Goal: Information Seeking & Learning: Learn about a topic

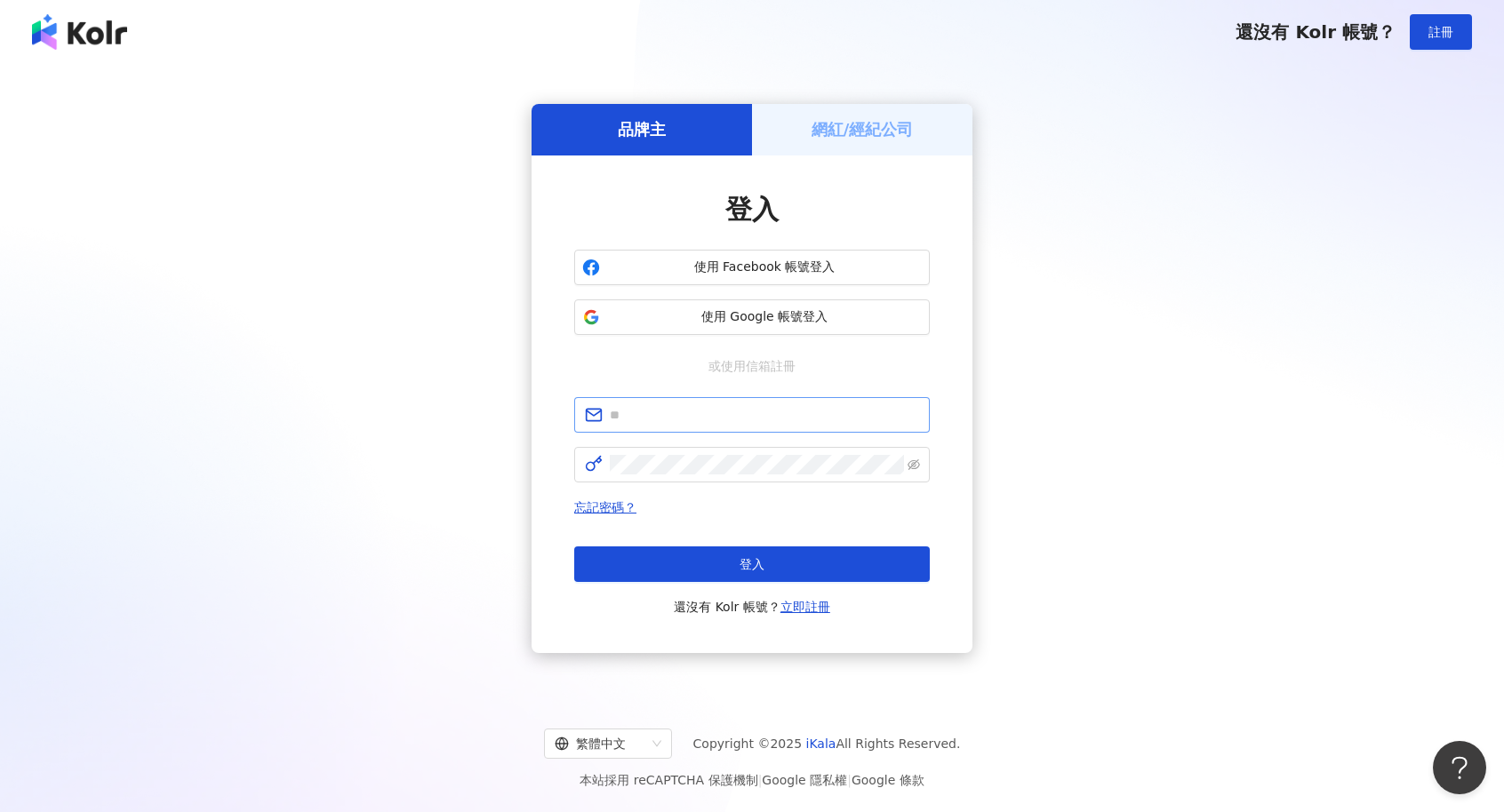
click at [740, 429] on span at bounding box center [752, 415] width 356 height 36
click at [745, 416] on input "text" at bounding box center [764, 415] width 309 height 20
type input "**********"
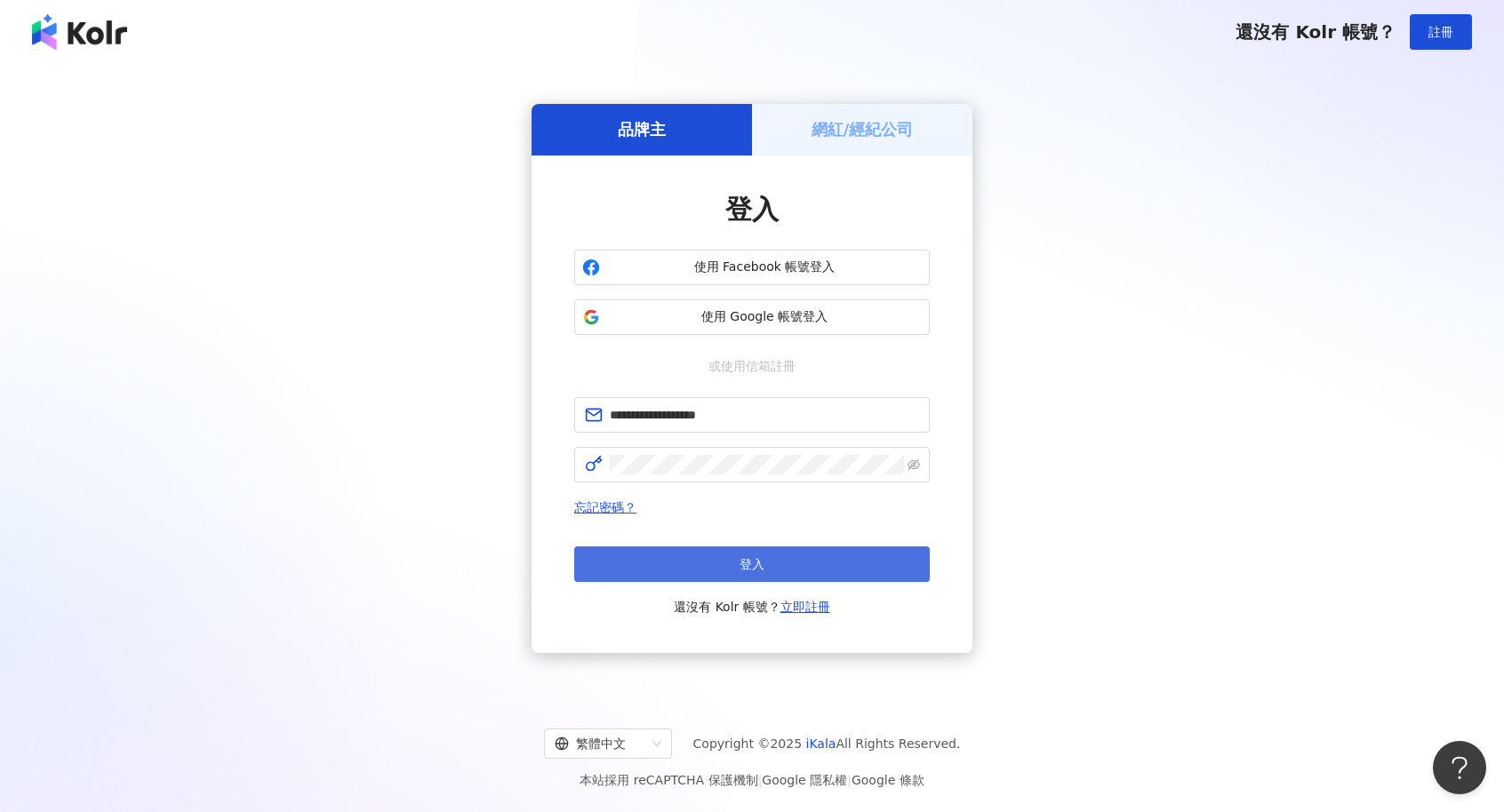
click at [760, 563] on span "登入" at bounding box center [752, 564] width 25 height 14
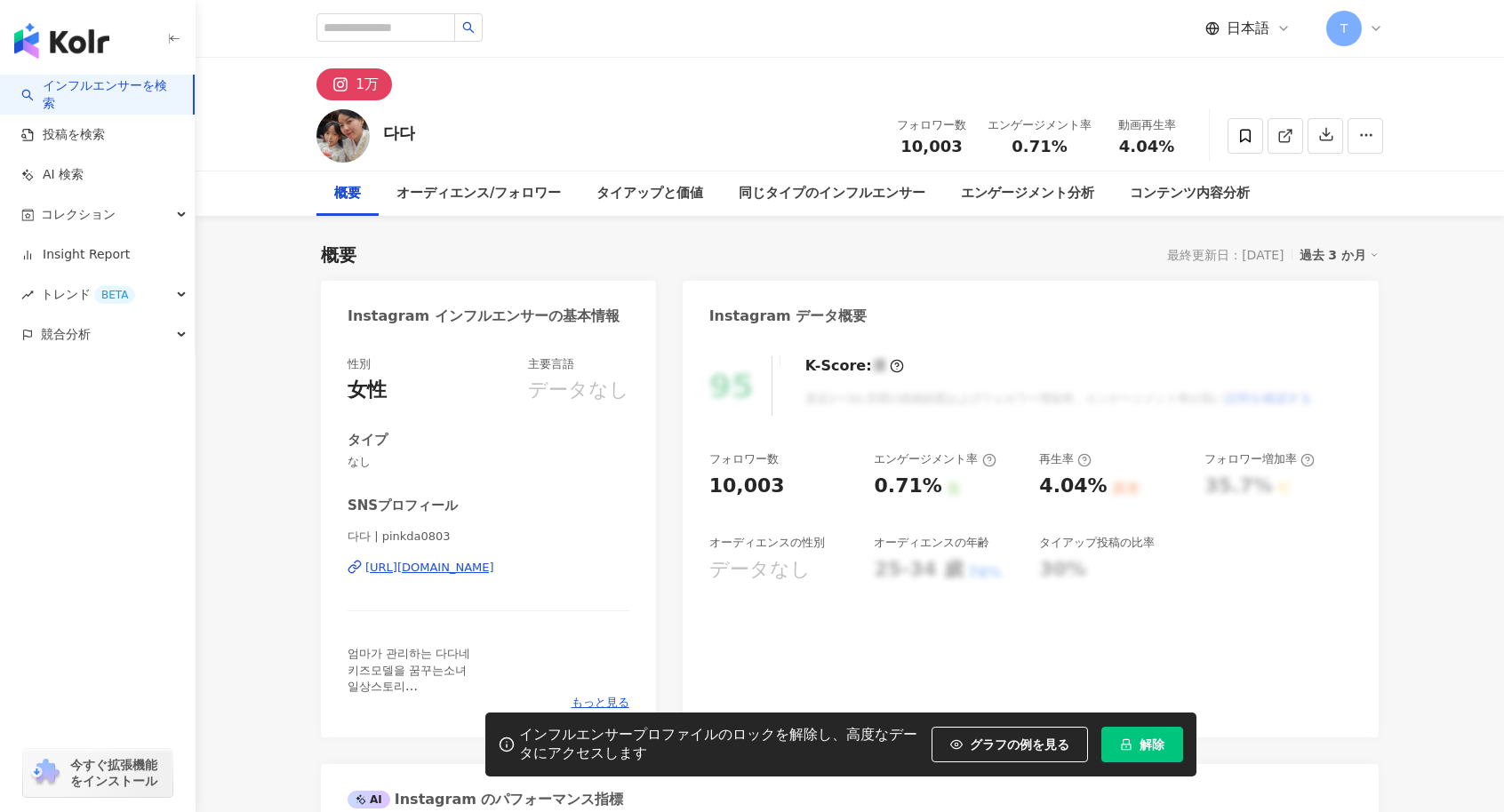
click at [1181, 721] on div "インフルエンサープロファイルのロックを解除し、高度なデータにアクセスします グラフの例を見る 解除" at bounding box center [841, 745] width 711 height 64
click at [1175, 735] on button "解除" at bounding box center [1142, 745] width 82 height 36
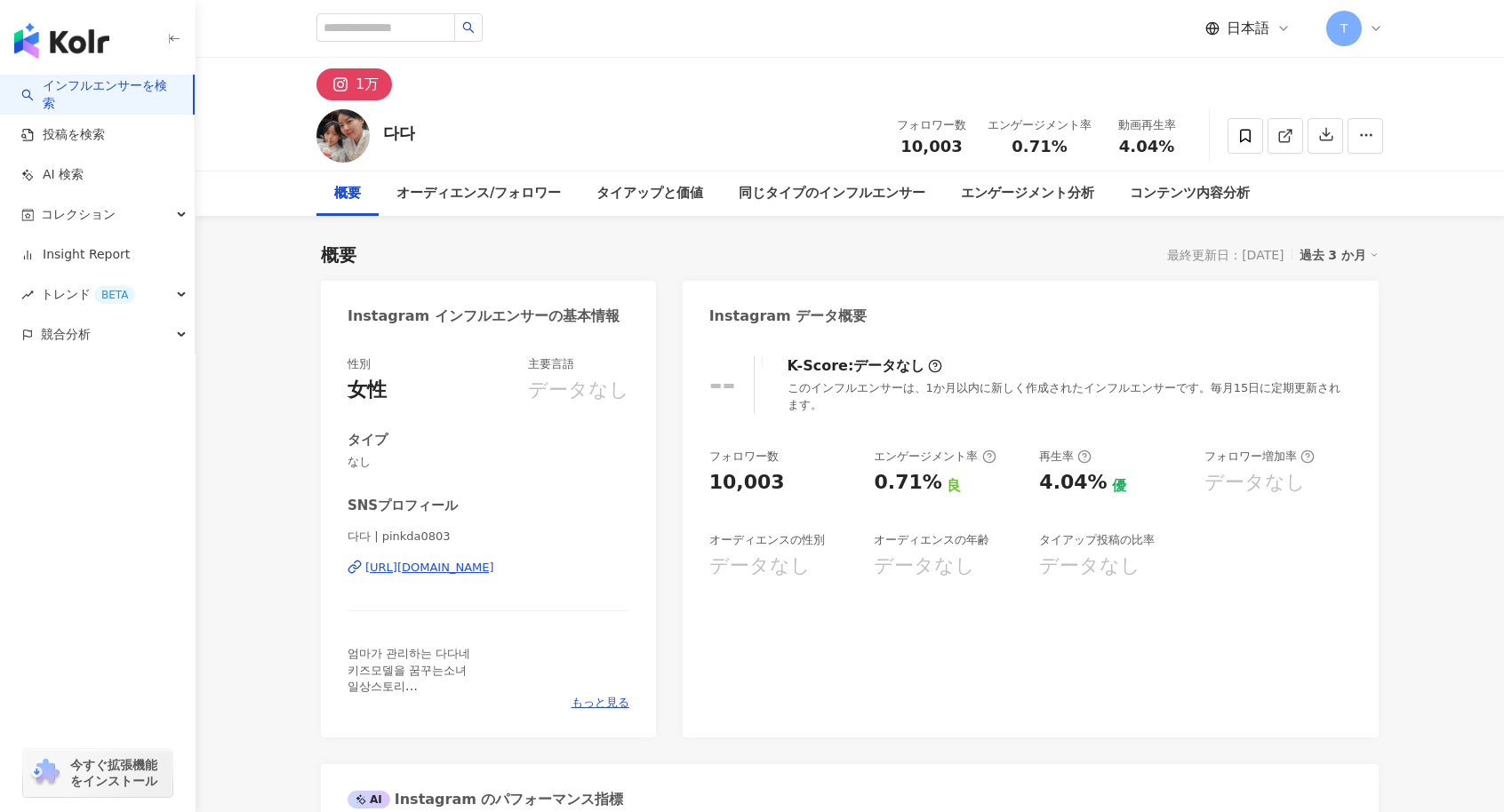
drag, startPoint x: 1244, startPoint y: 137, endPoint x: 1142, endPoint y: 126, distance: 102.6
click at [1245, 138] on icon at bounding box center [1245, 136] width 16 height 16
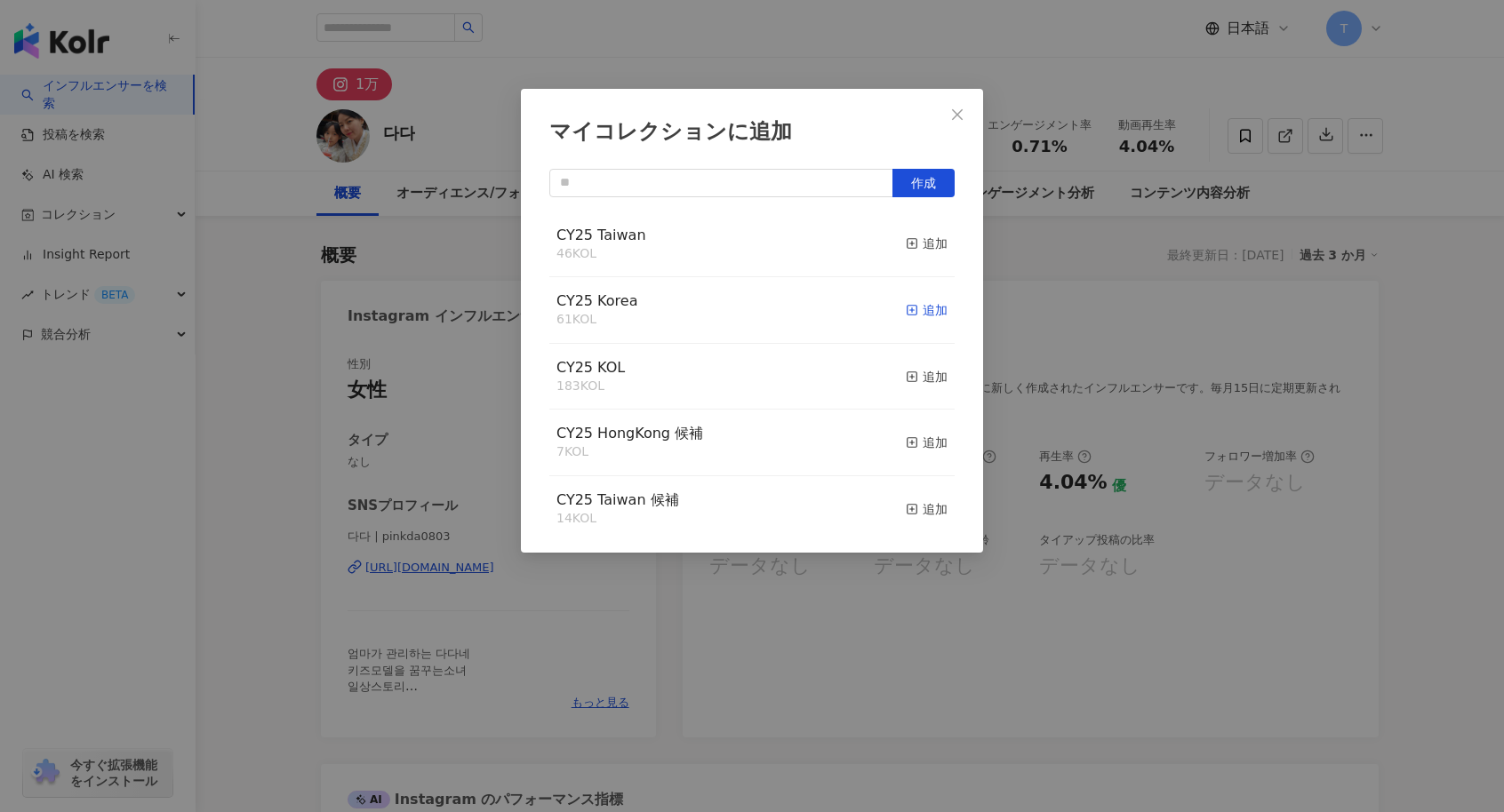
click at [923, 308] on div "追加" at bounding box center [927, 309] width 42 height 20
click at [912, 382] on div "追加" at bounding box center [927, 376] width 42 height 20
click at [1428, 360] on div "マイコレクションに追加 作成 CY25 KOL 184 KOL 追加済み CY25 Korea 62 KOL 追加済み CY25 Taiwan 46 KOL …" at bounding box center [752, 406] width 1504 height 812
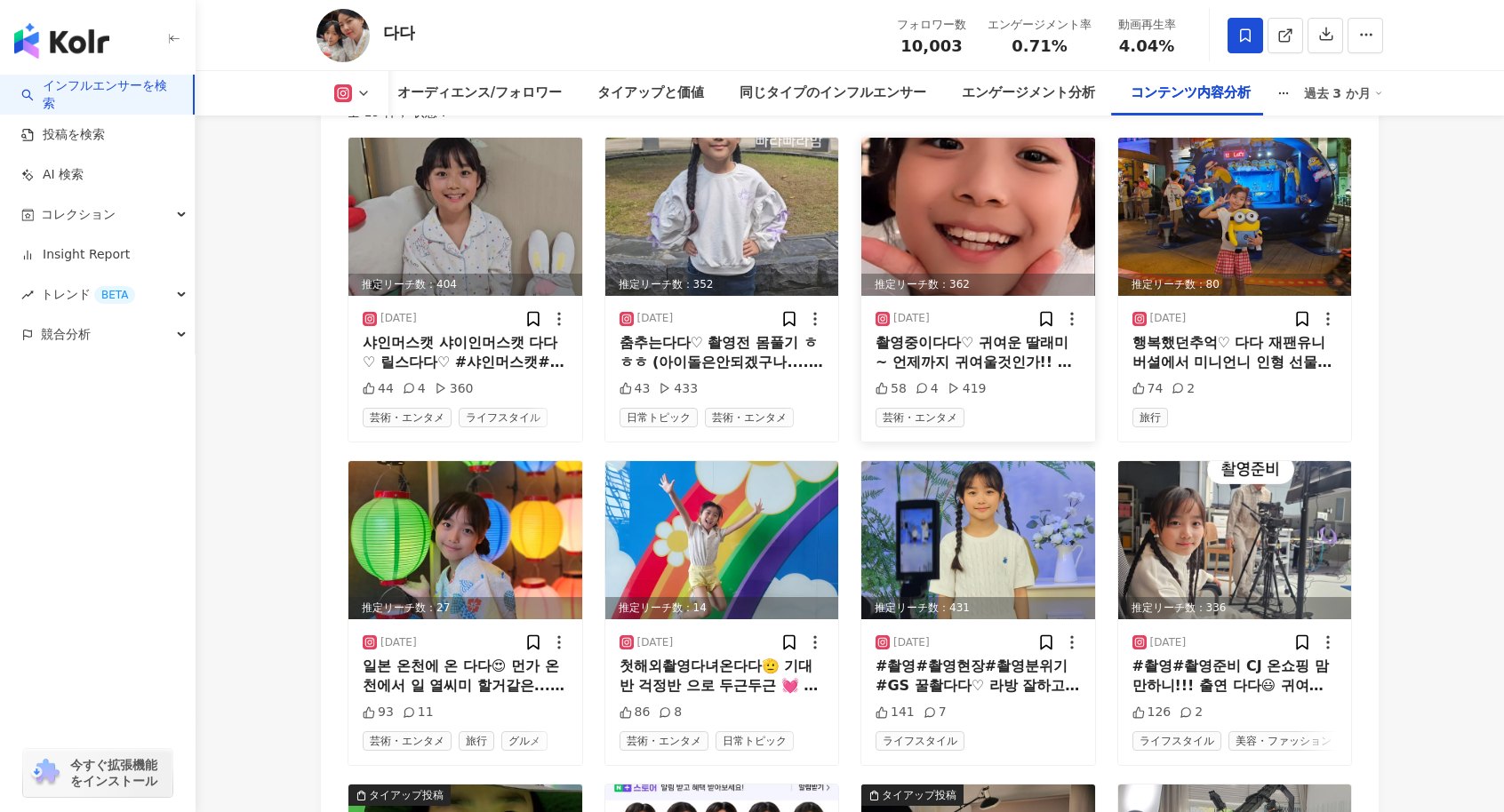
scroll to position [5420, 0]
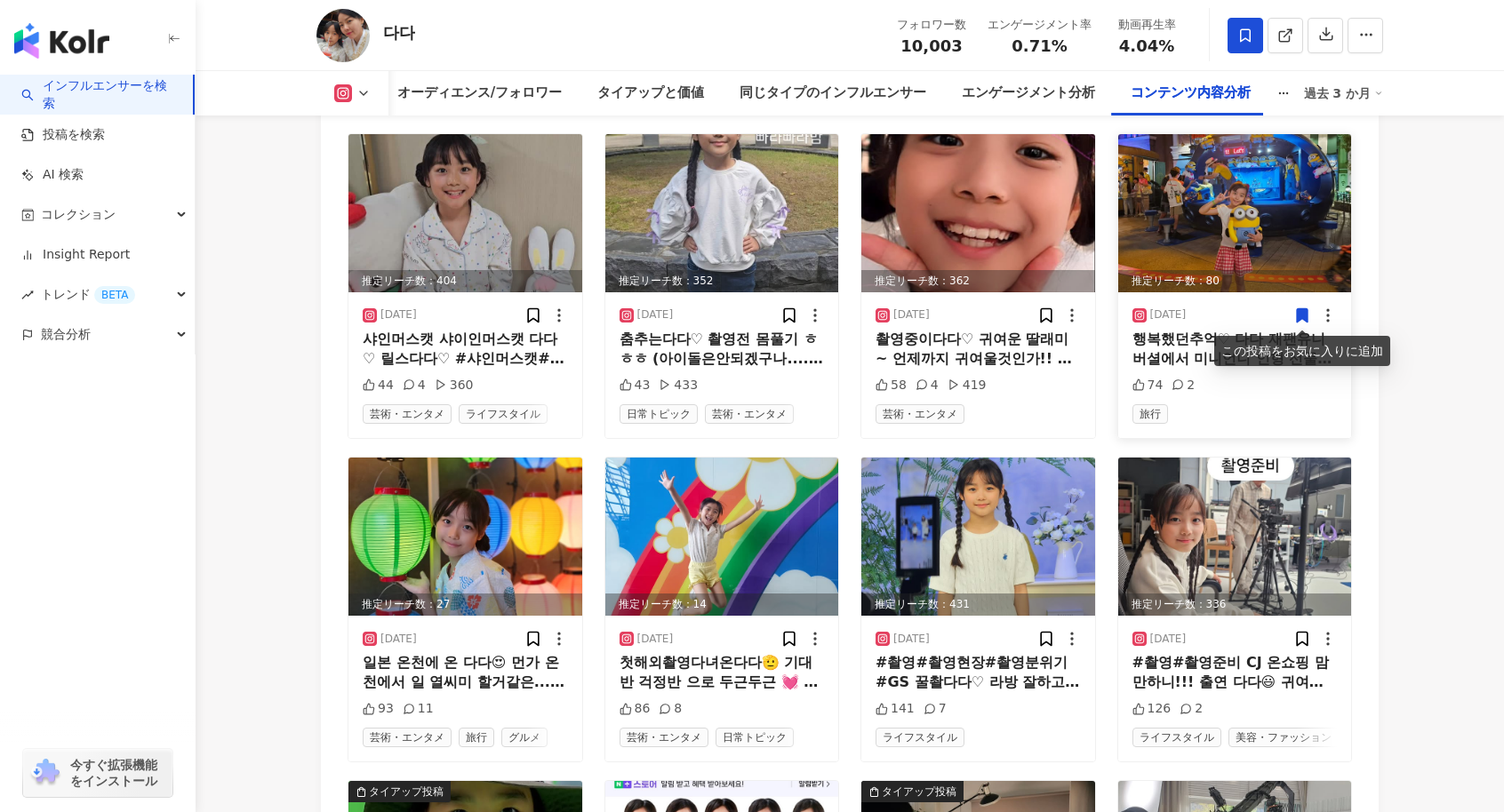
click at [1304, 309] on icon at bounding box center [1302, 315] width 10 height 13
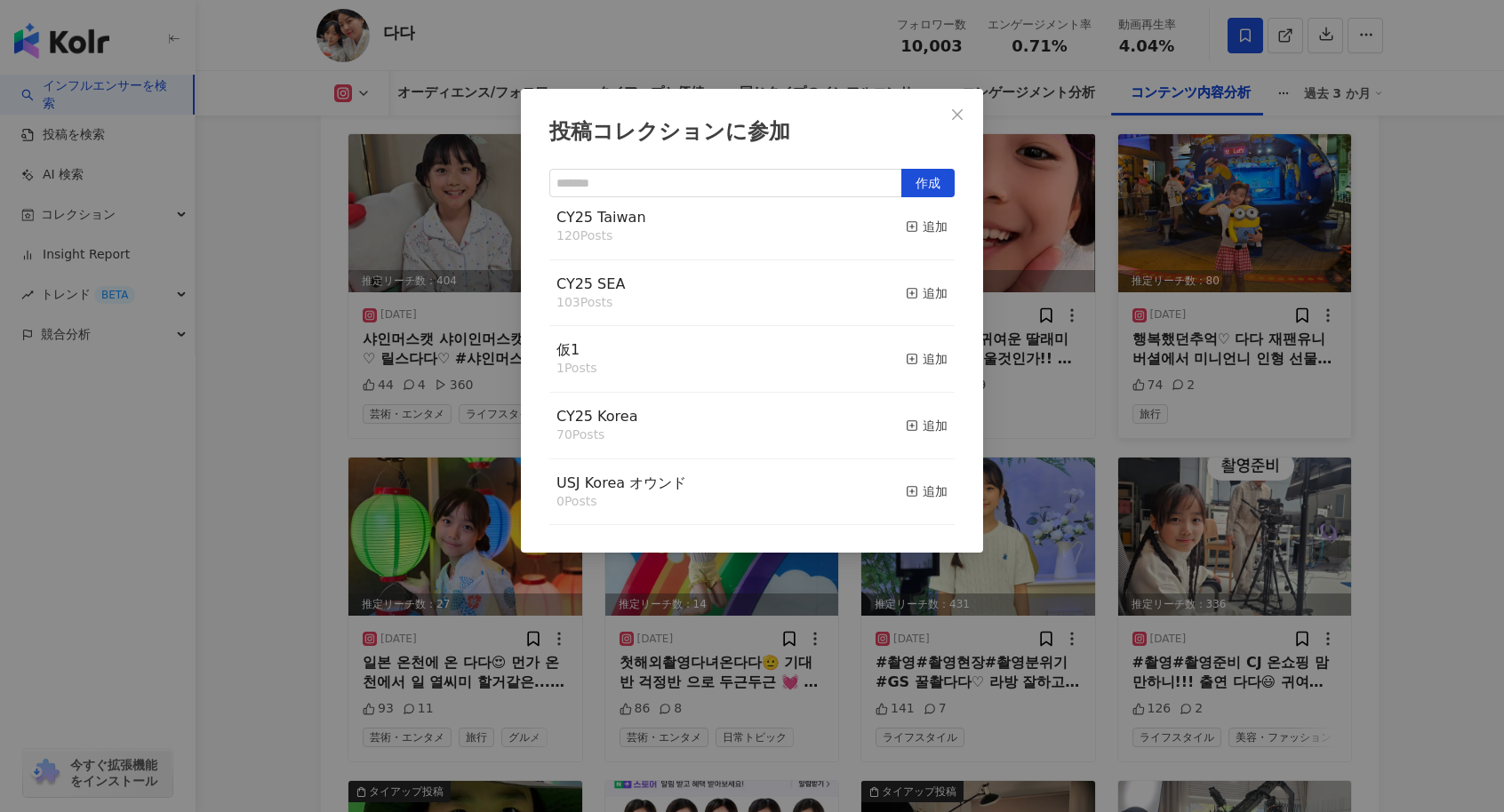
scroll to position [89, 0]
click at [927, 428] on div "追加" at bounding box center [927, 420] width 42 height 20
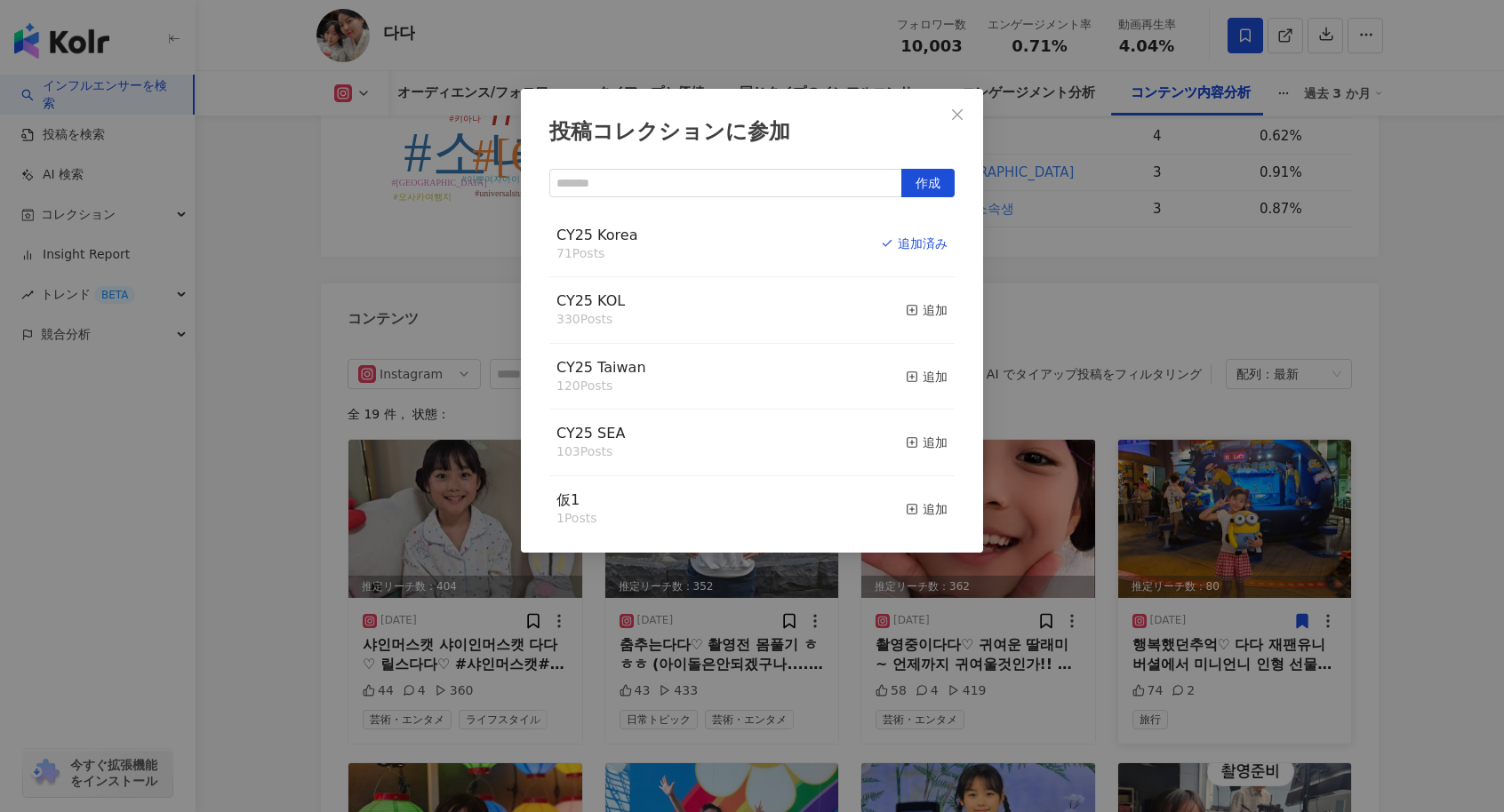
scroll to position [5064, 0]
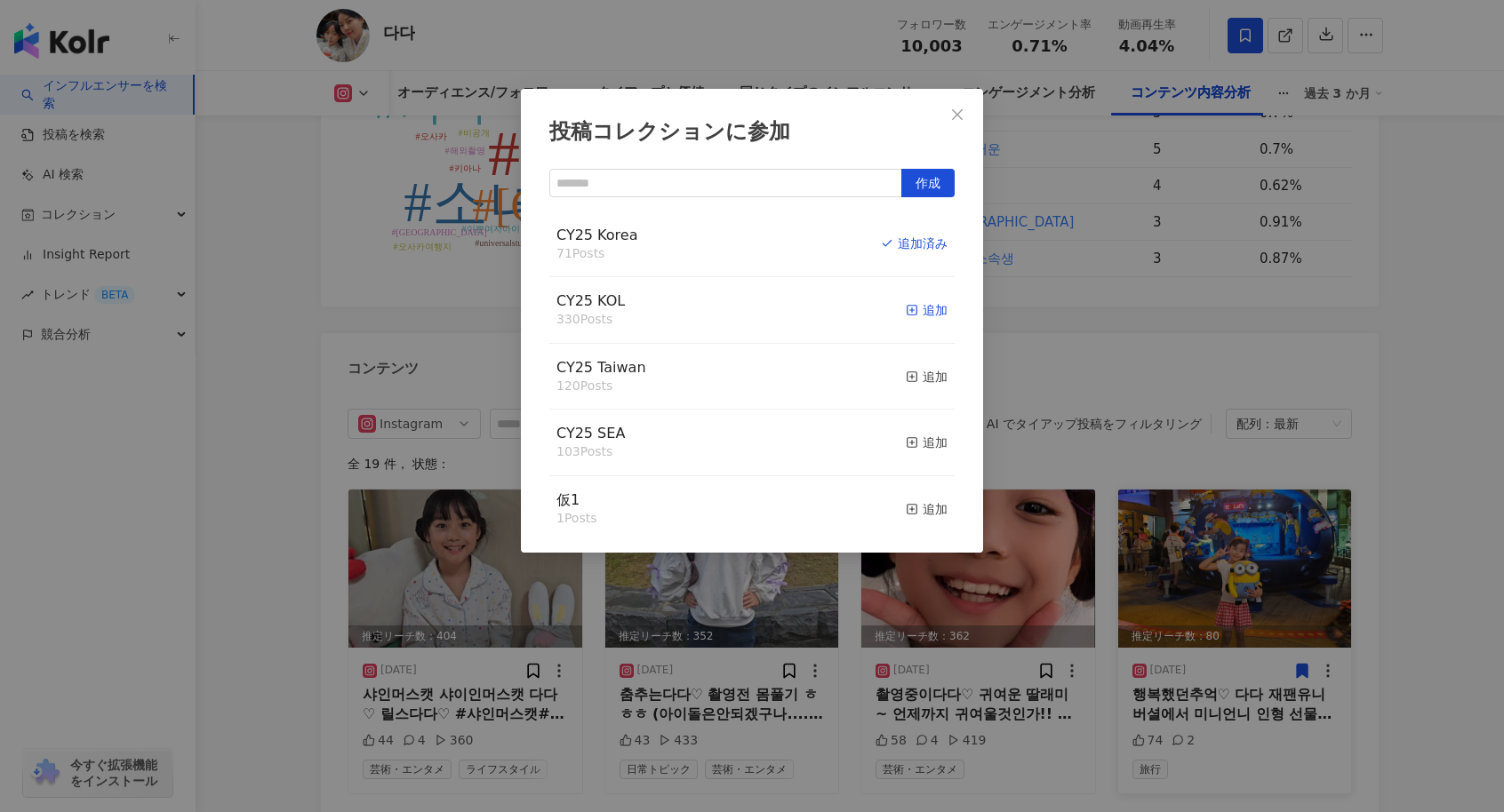
click at [912, 314] on div "追加" at bounding box center [927, 309] width 42 height 20
click at [1441, 433] on div "投稿コレクションに参加 作成 CY25 KOL 331 Posts 追加済み CY25 Korea 71 Posts 追加済み CY25 Taiwan 120…" at bounding box center [752, 406] width 1504 height 812
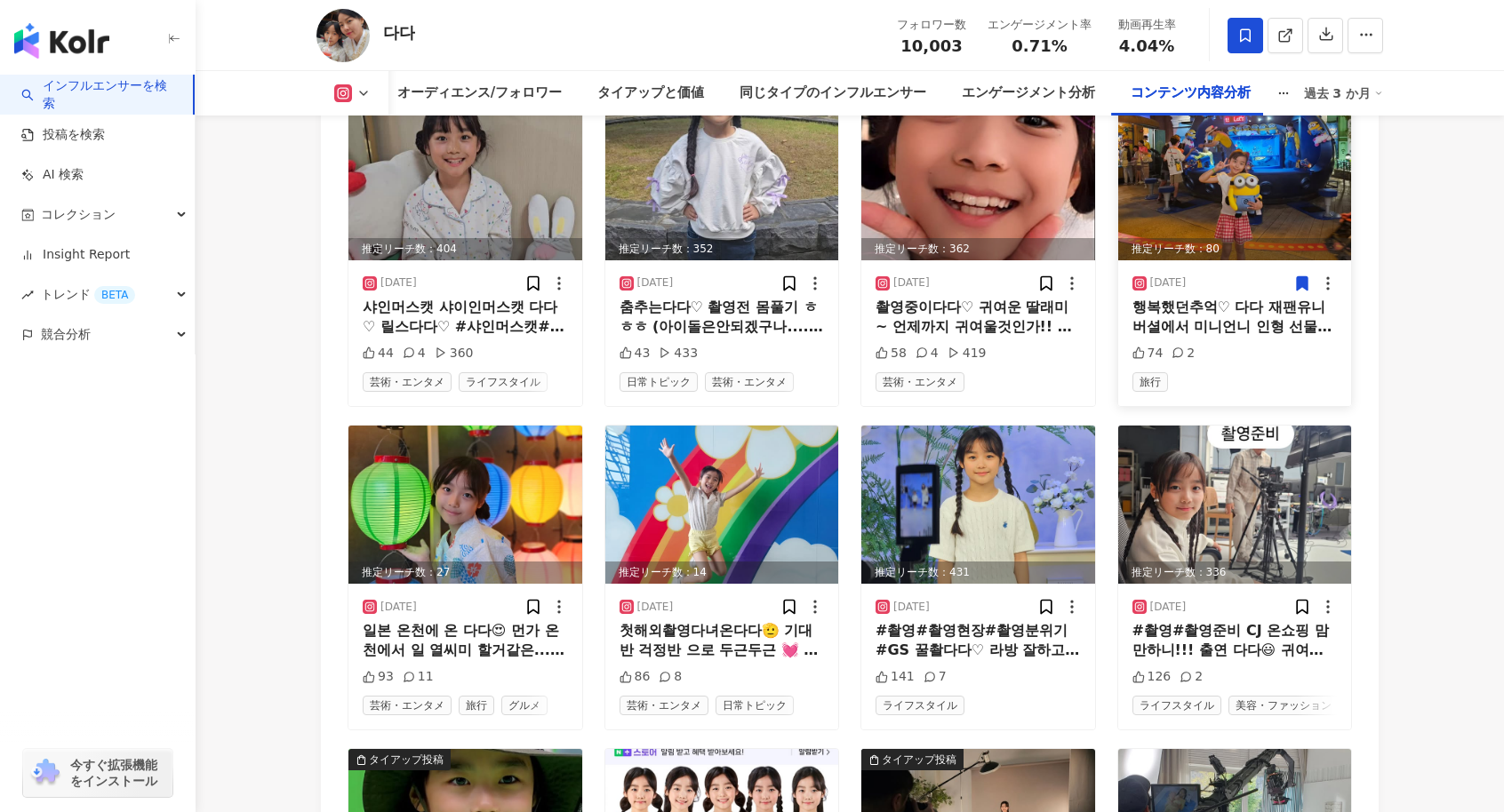
scroll to position [5509, 0]
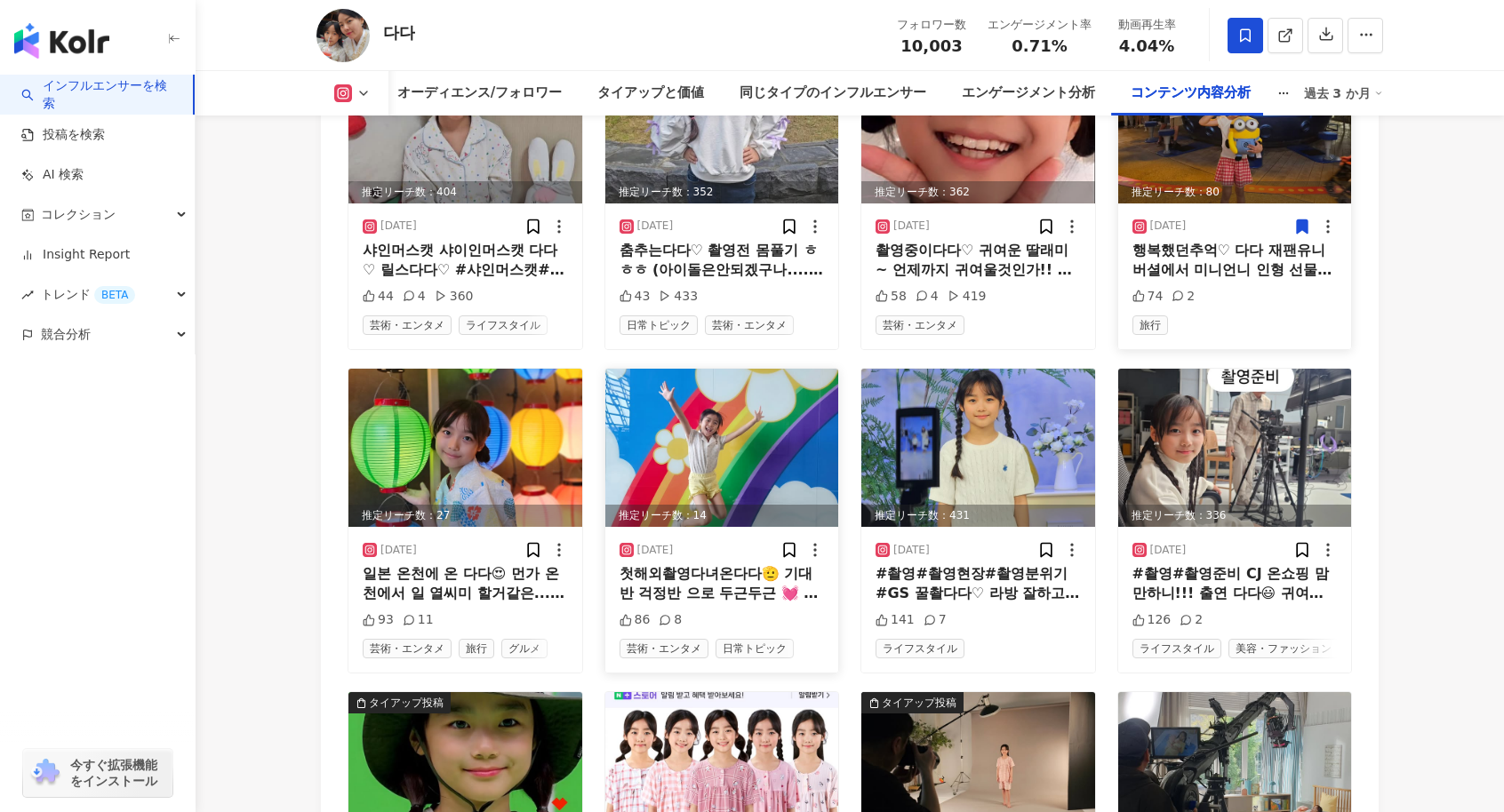
click at [727, 475] on img at bounding box center [723, 448] width 234 height 158
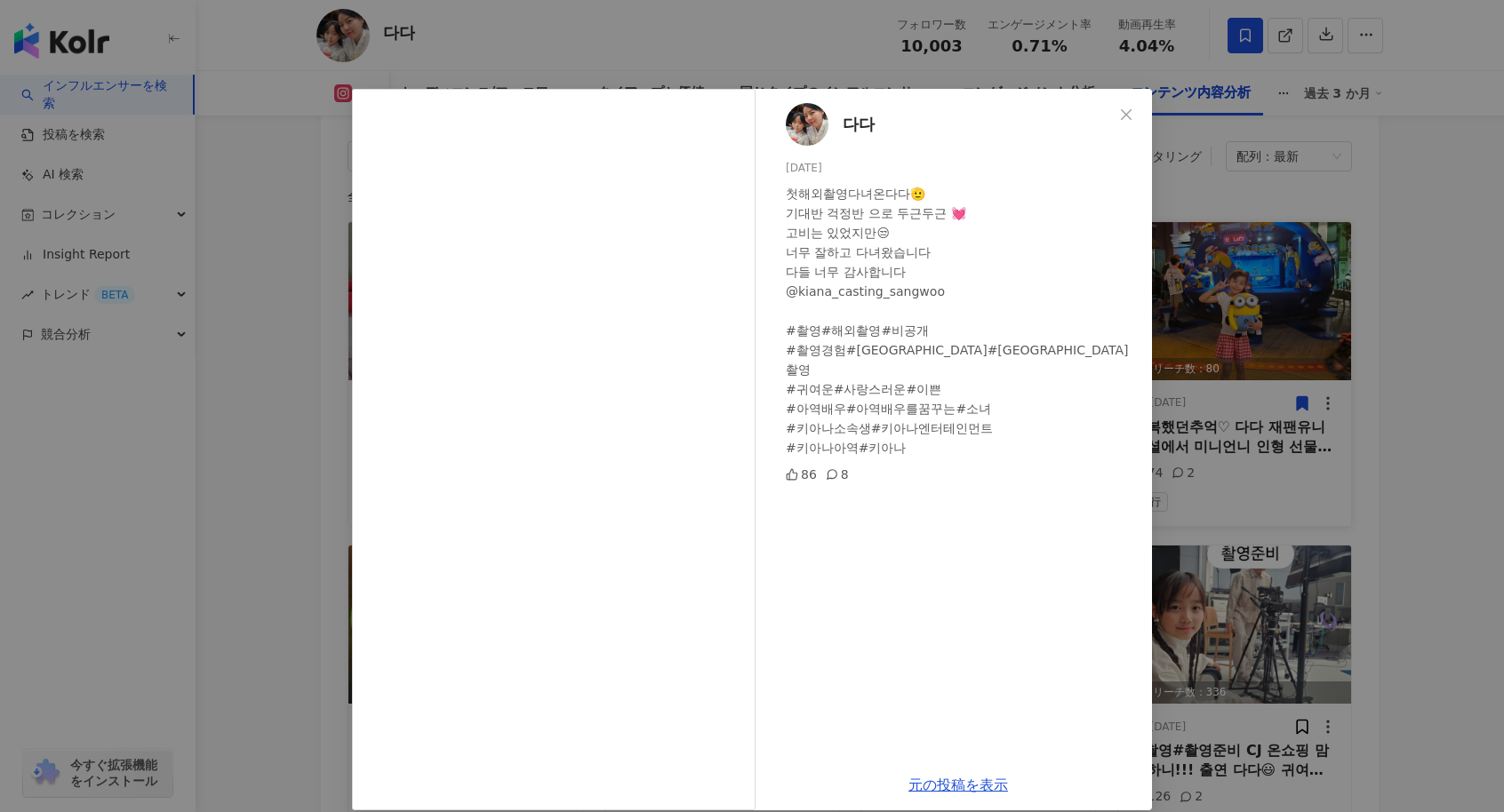
scroll to position [5331, 0]
click at [1120, 118] on icon "close" at bounding box center [1126, 114] width 14 height 14
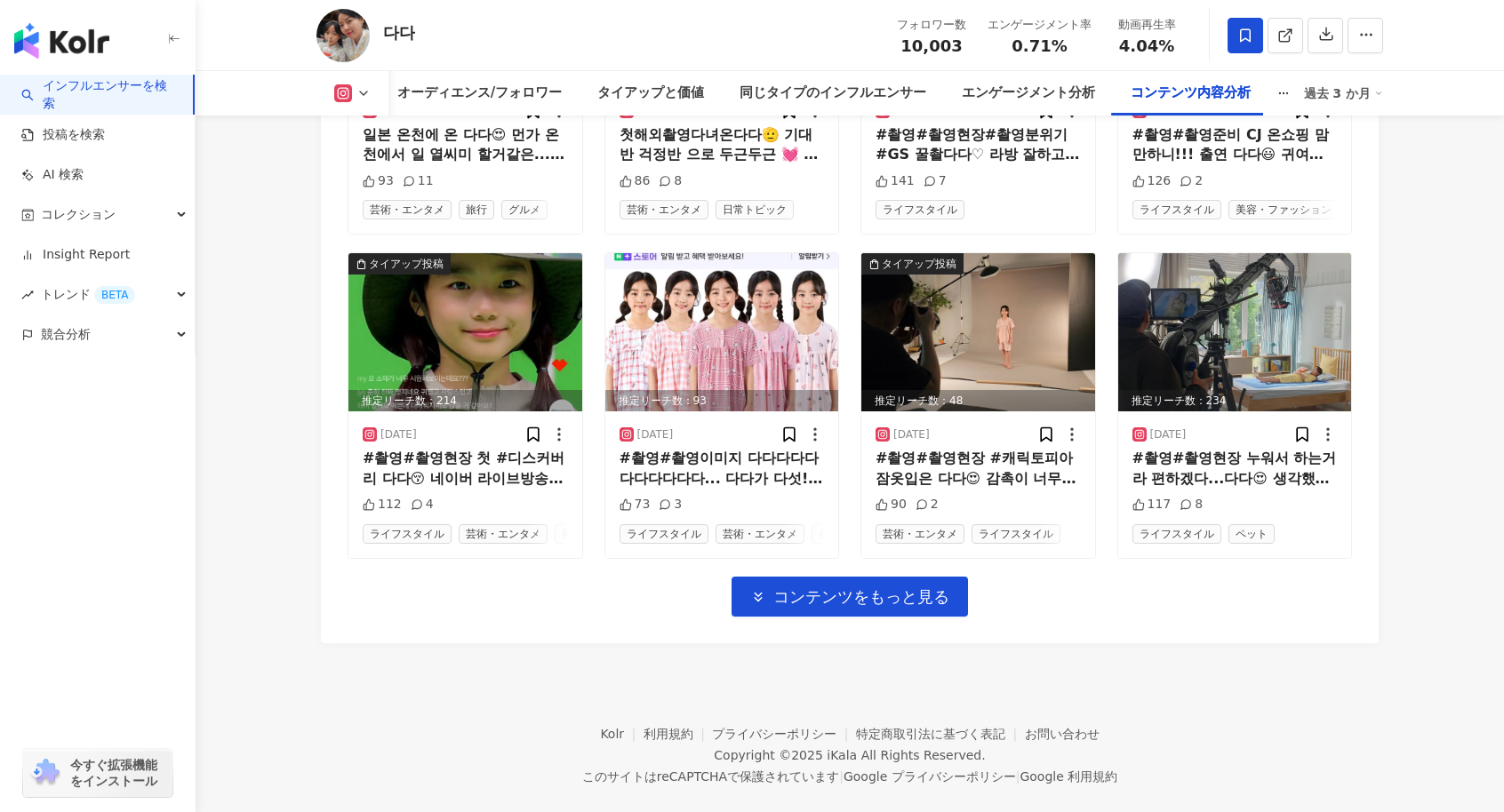
scroll to position [5953, 0]
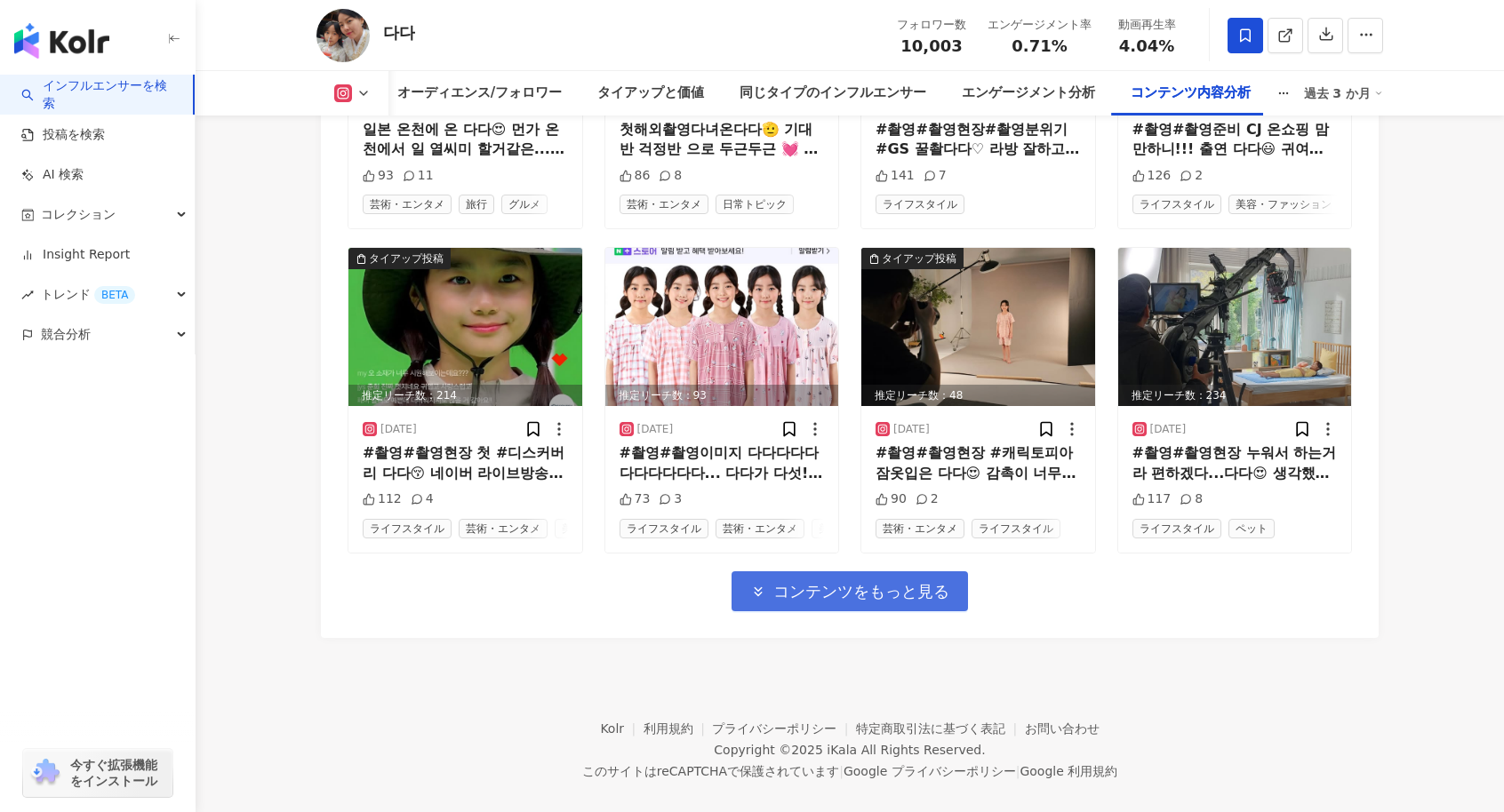
click at [827, 602] on span "コンテンツをもっと見る" at bounding box center [861, 591] width 176 height 20
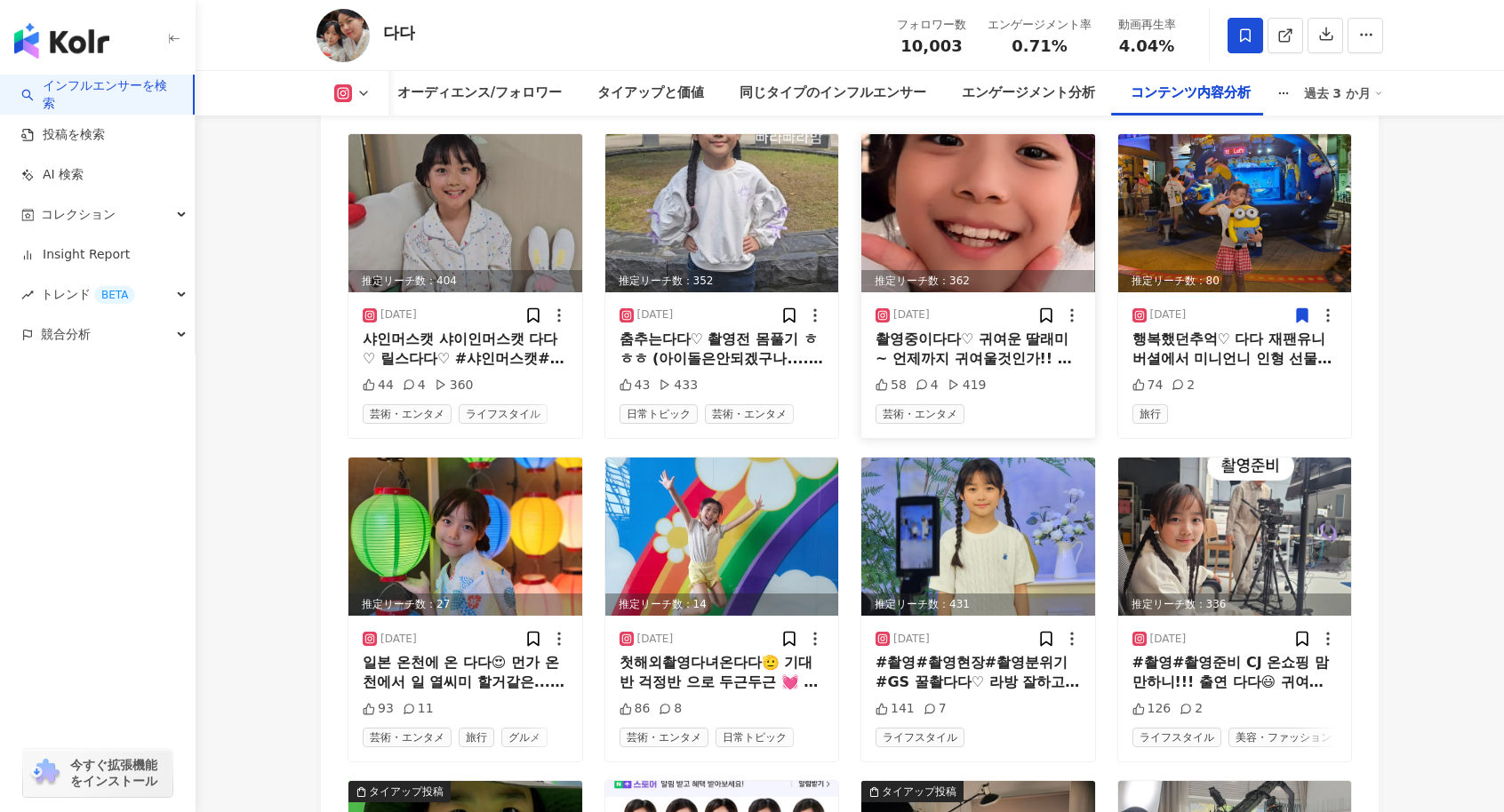
scroll to position [4887, 0]
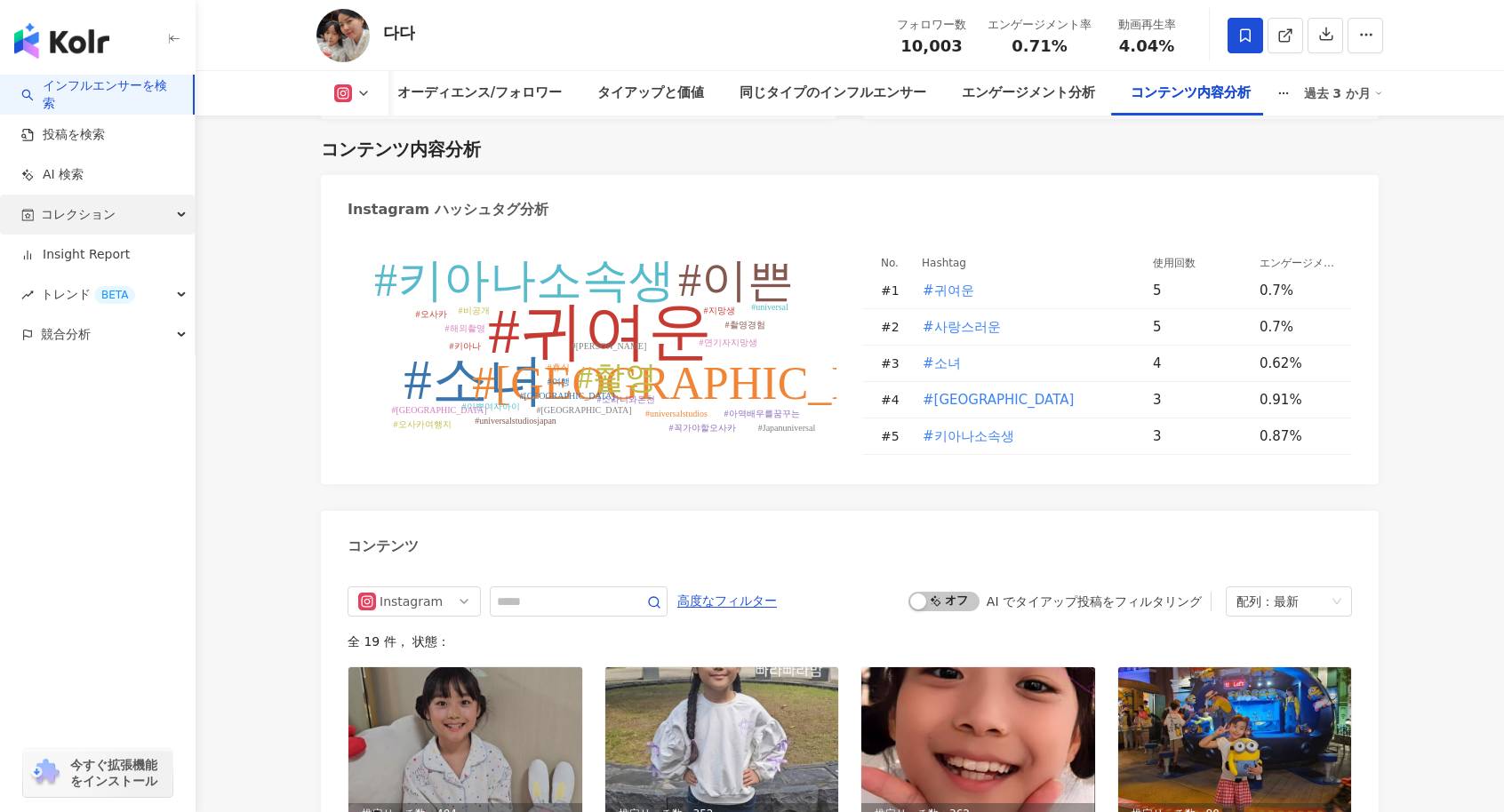
click at [89, 213] on span "コレクション" at bounding box center [77, 214] width 75 height 40
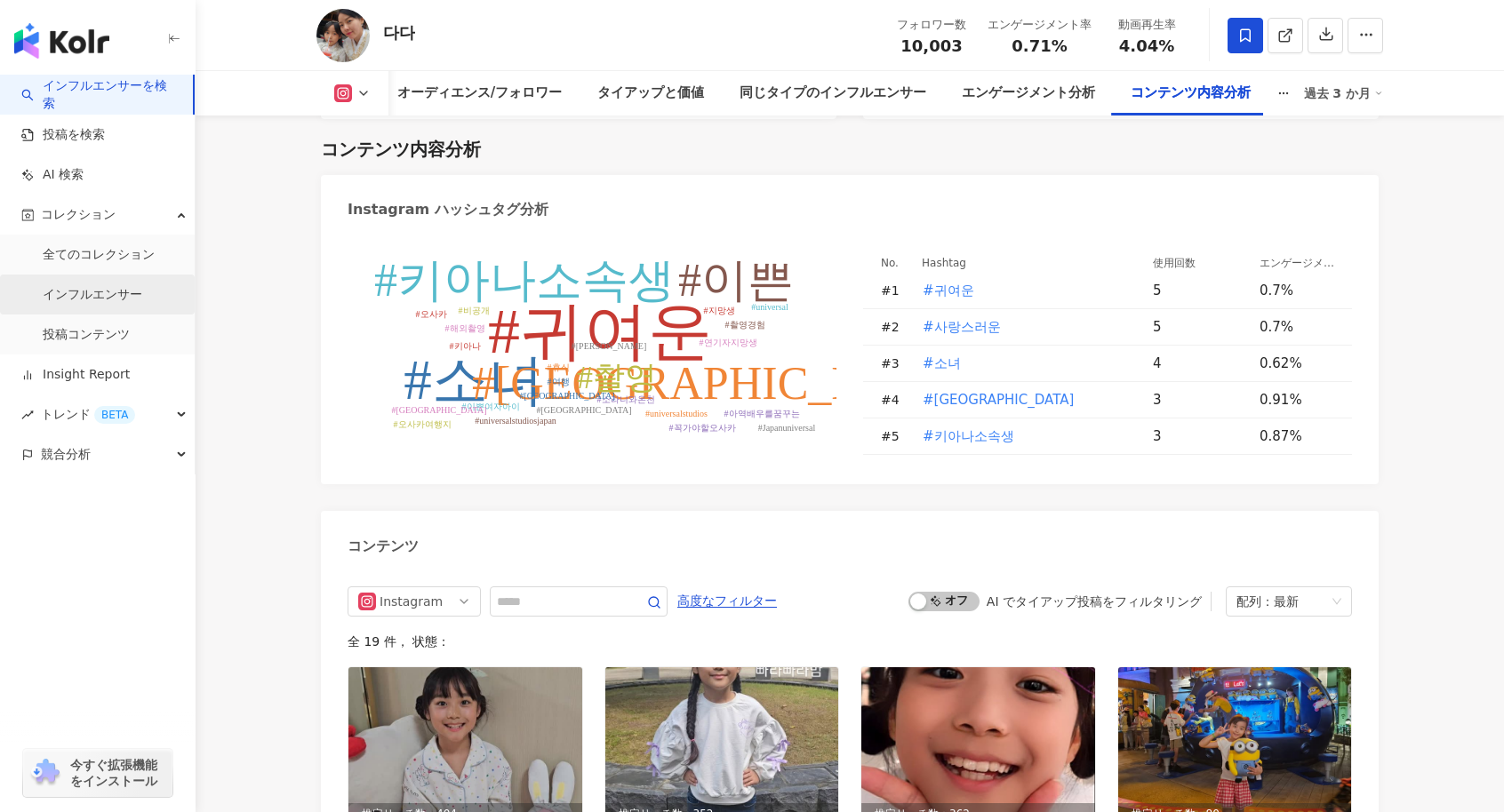
click at [85, 290] on link "インフルエンサー" at bounding box center [92, 294] width 100 height 18
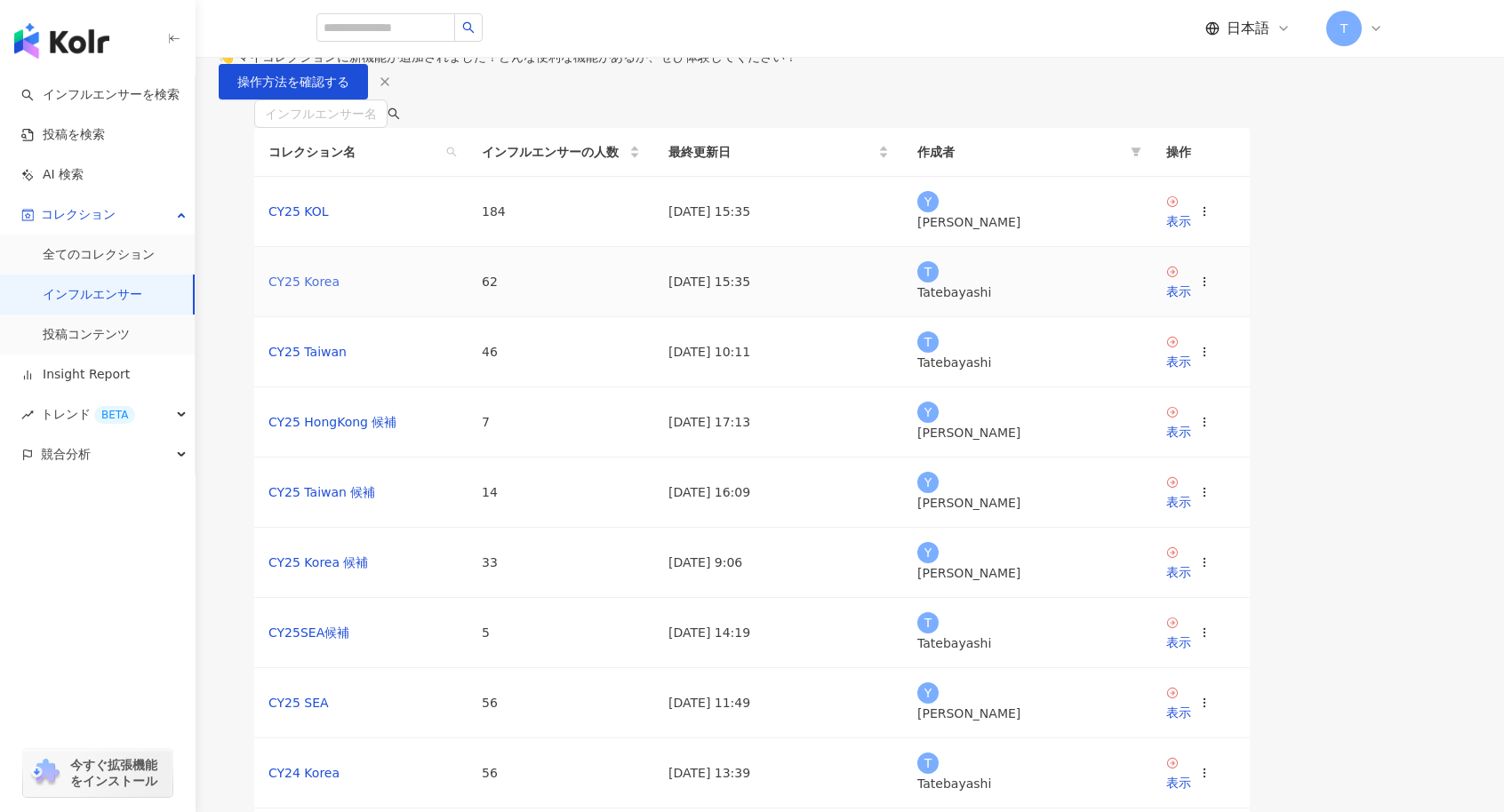
click at [340, 289] on link "CY25 Korea" at bounding box center [304, 281] width 71 height 14
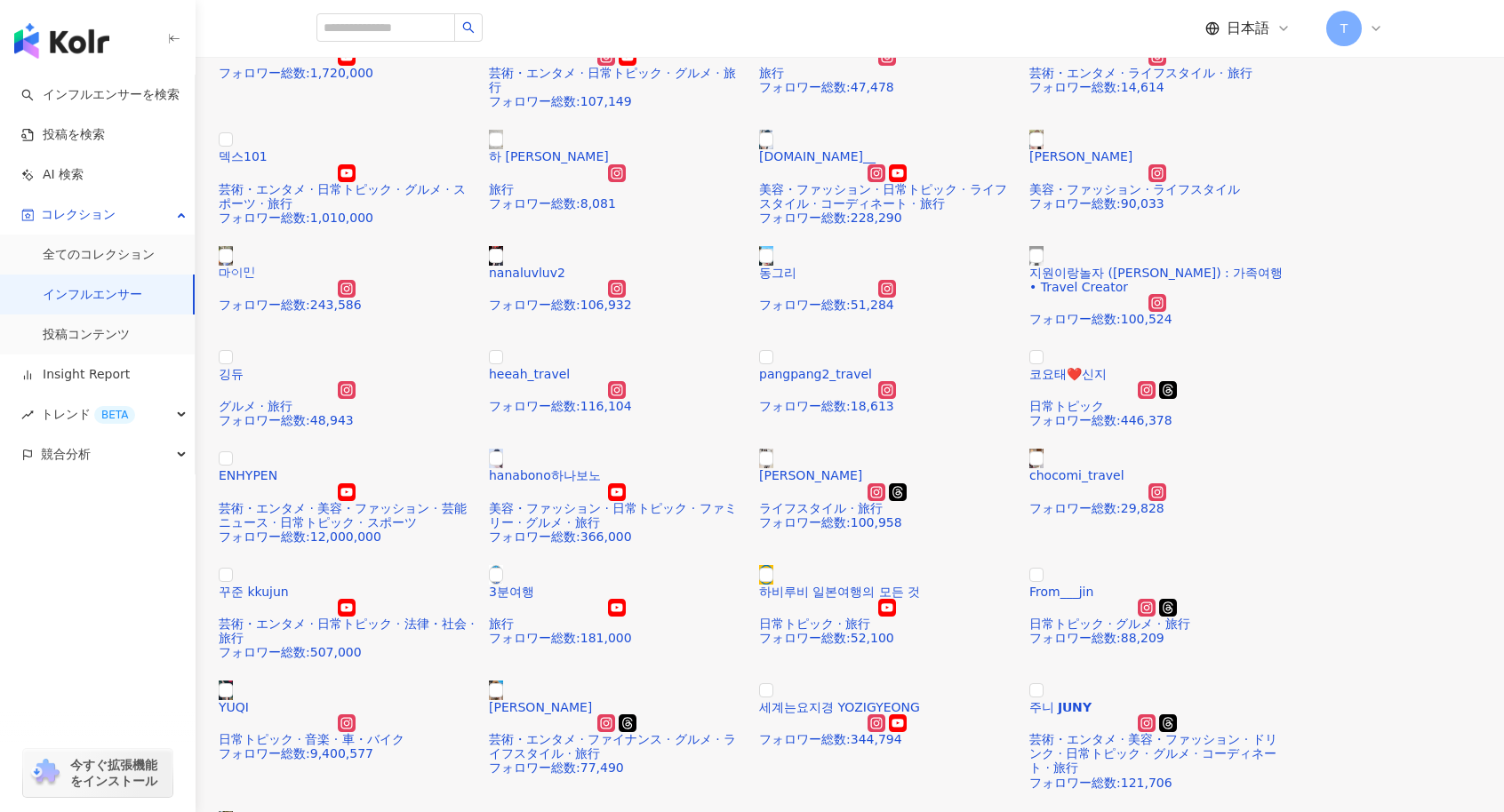
scroll to position [179, 0]
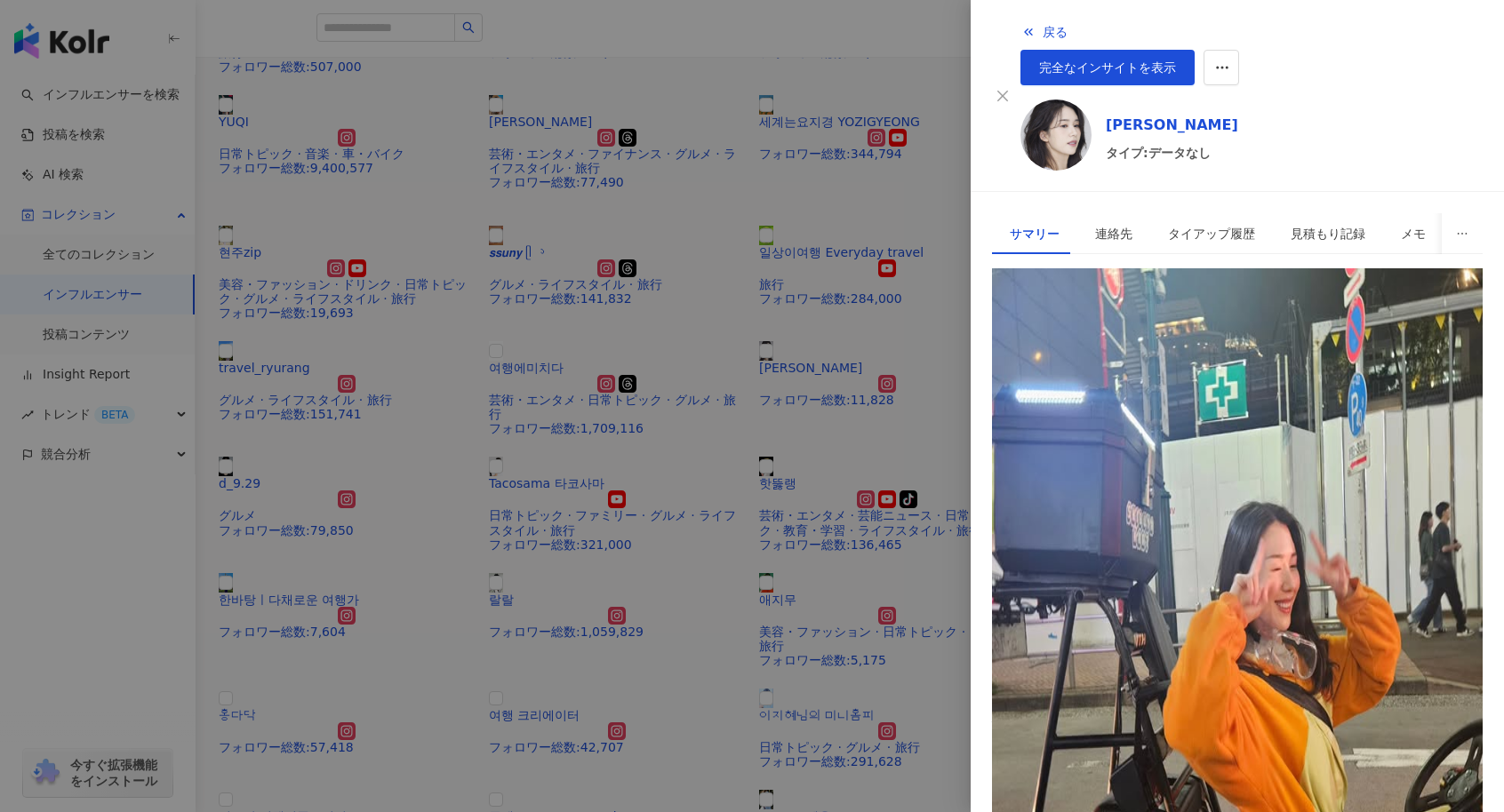
scroll to position [713, 0]
click at [1038, 688] on img at bounding box center [1237, 623] width 491 height 709
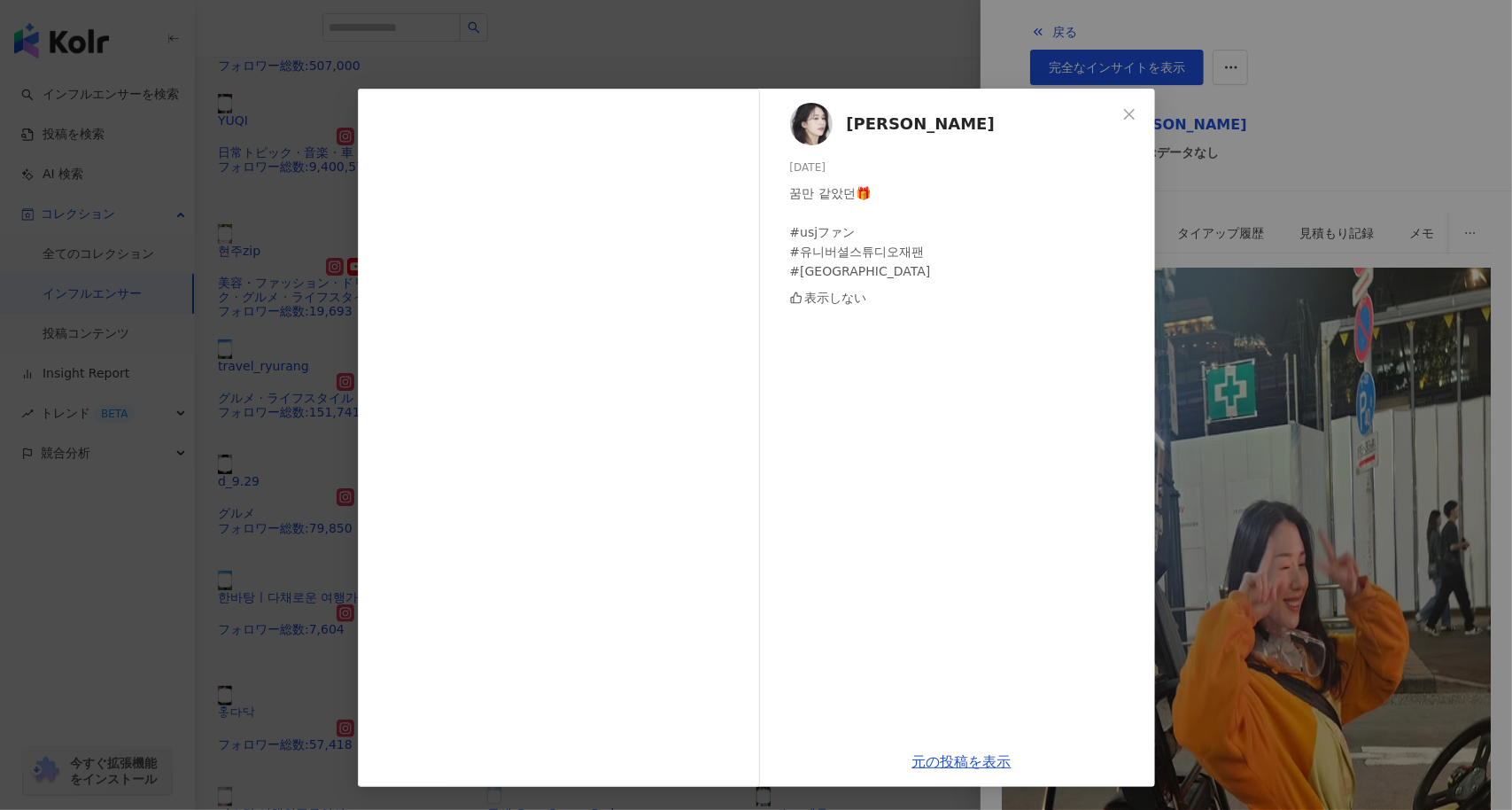
click at [1148, 115] on div "[PERSON_NAME] [DATE] 꿈만 같았던🎁 #usjファン #유니버셜스튜디오재팬 #오사카 表示しない 元の投稿を表示" at bounding box center [757, 437] width 797 height 698
click at [1428, 15] on div "[PERSON_NAME] [DATE] 꿈만 같았던🎁 #usjファン #유니버셜스튜디오재팬 #오사카 表示しない 元の投稿を表示" at bounding box center [756, 405] width 1512 height 810
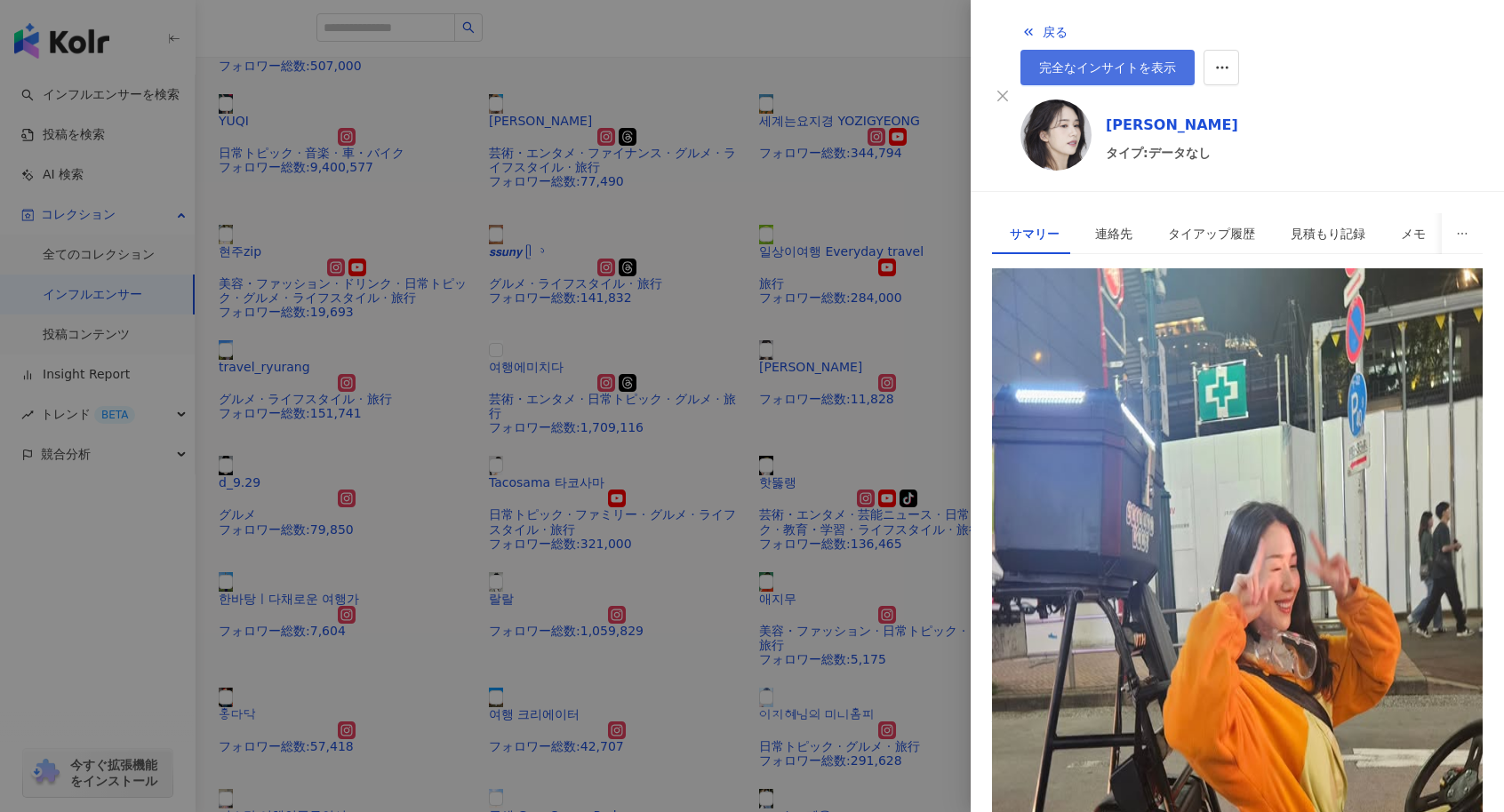
click at [1176, 60] on span "完全なインサイトを表示" at bounding box center [1107, 67] width 137 height 14
click at [468, 596] on div at bounding box center [752, 406] width 1504 height 812
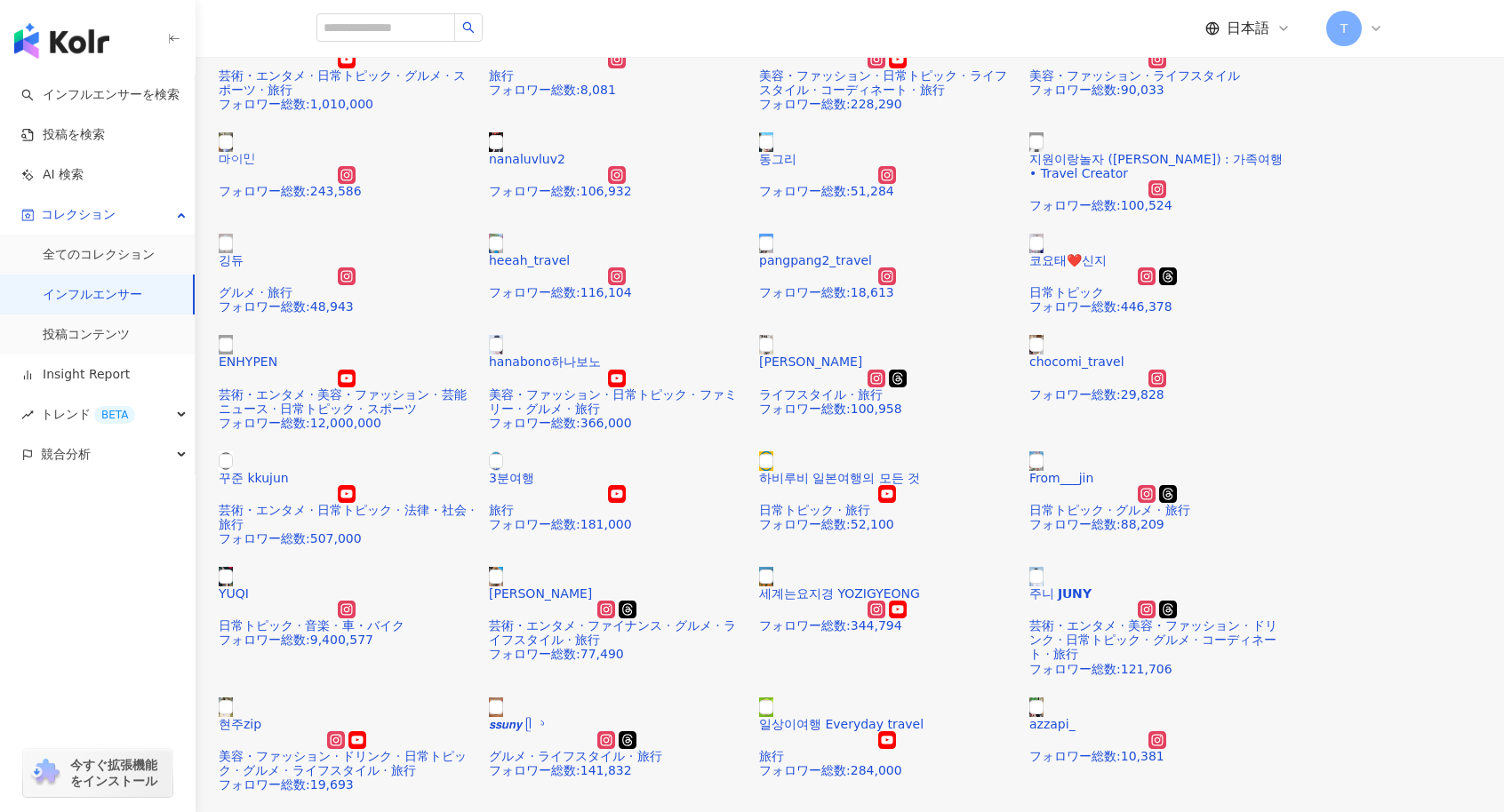
scroll to position [0, 0]
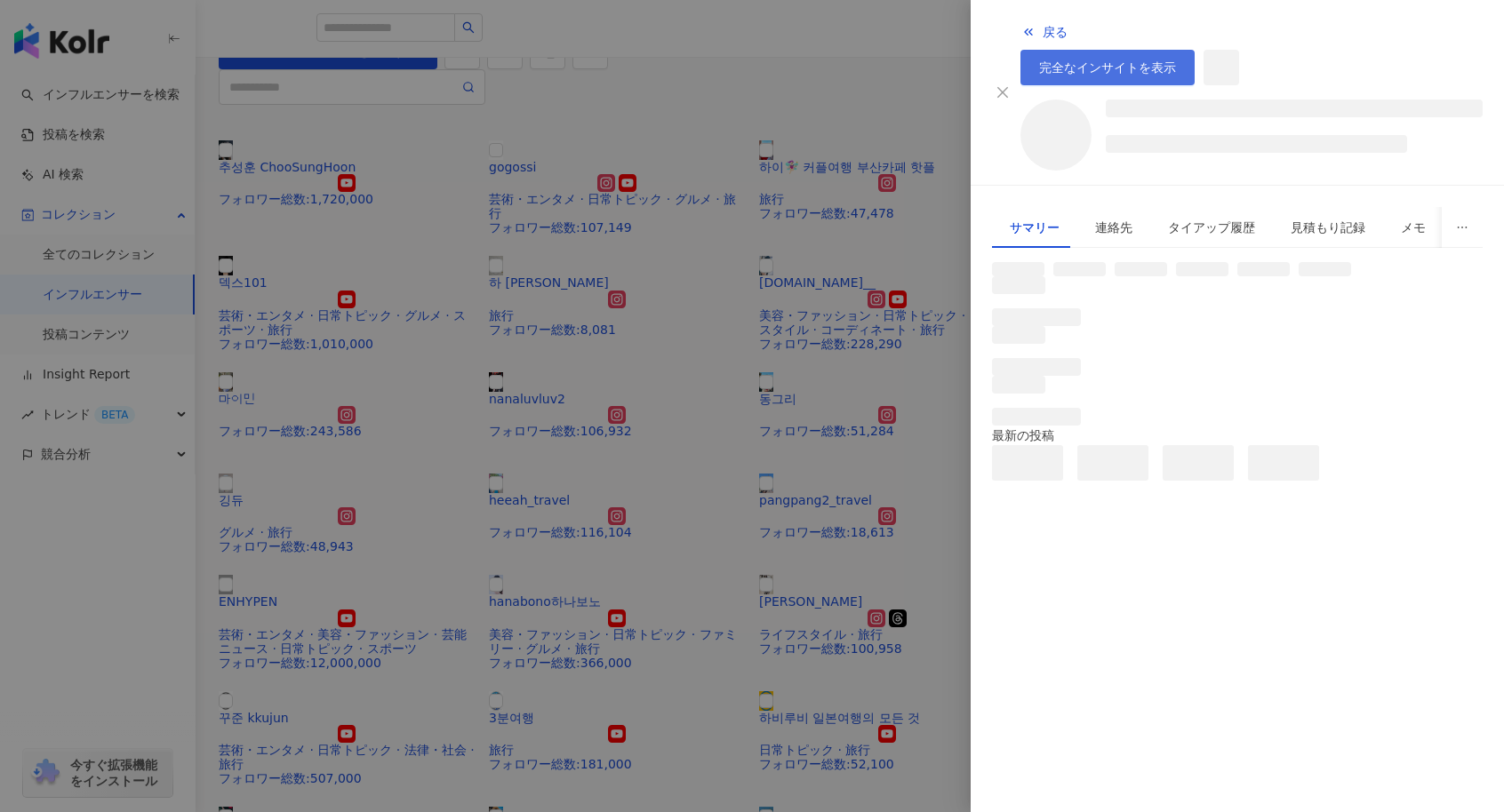
click at [1176, 60] on span "完全なインサイトを表示" at bounding box center [1107, 67] width 137 height 14
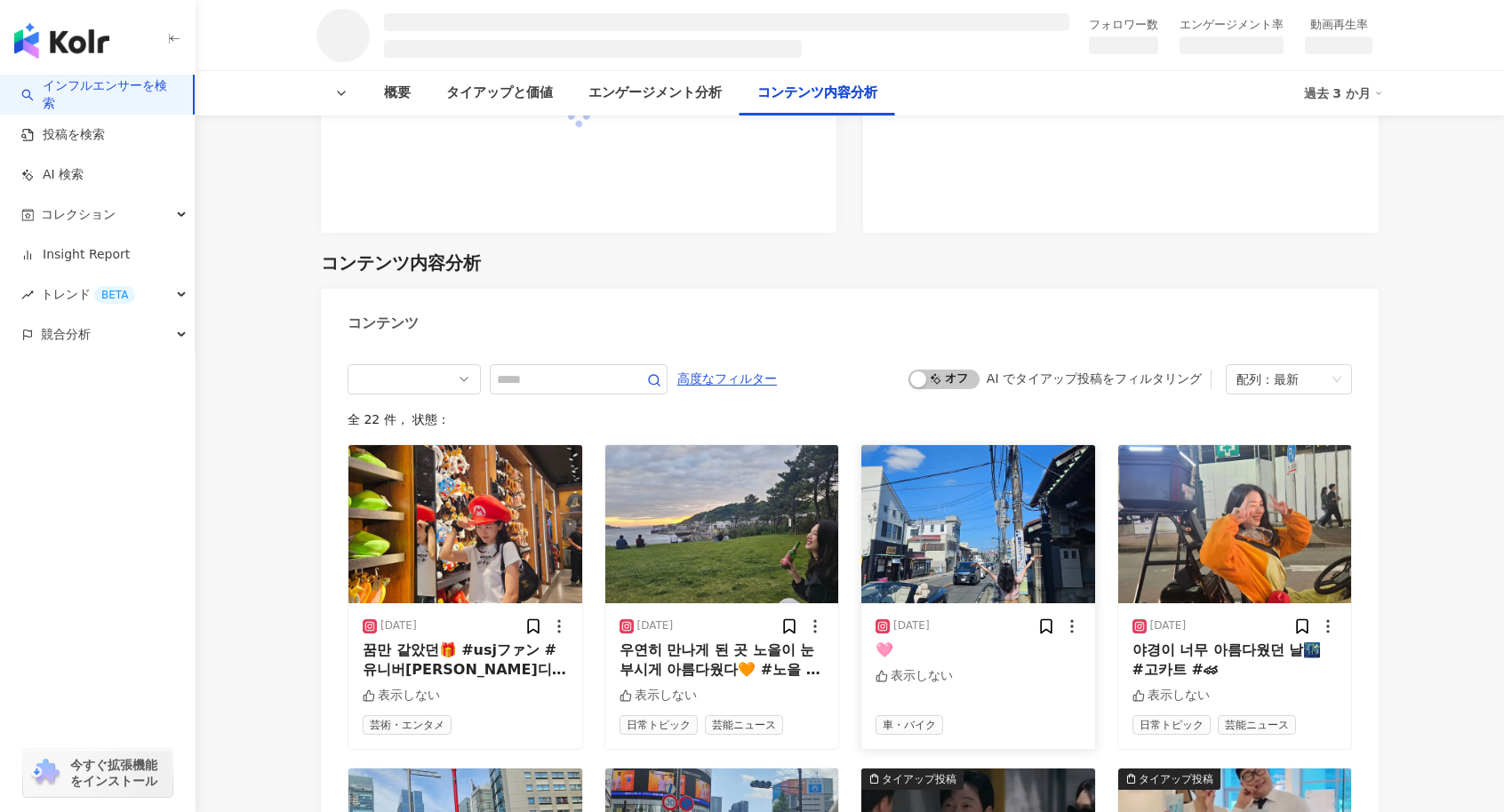
scroll to position [2044, 0]
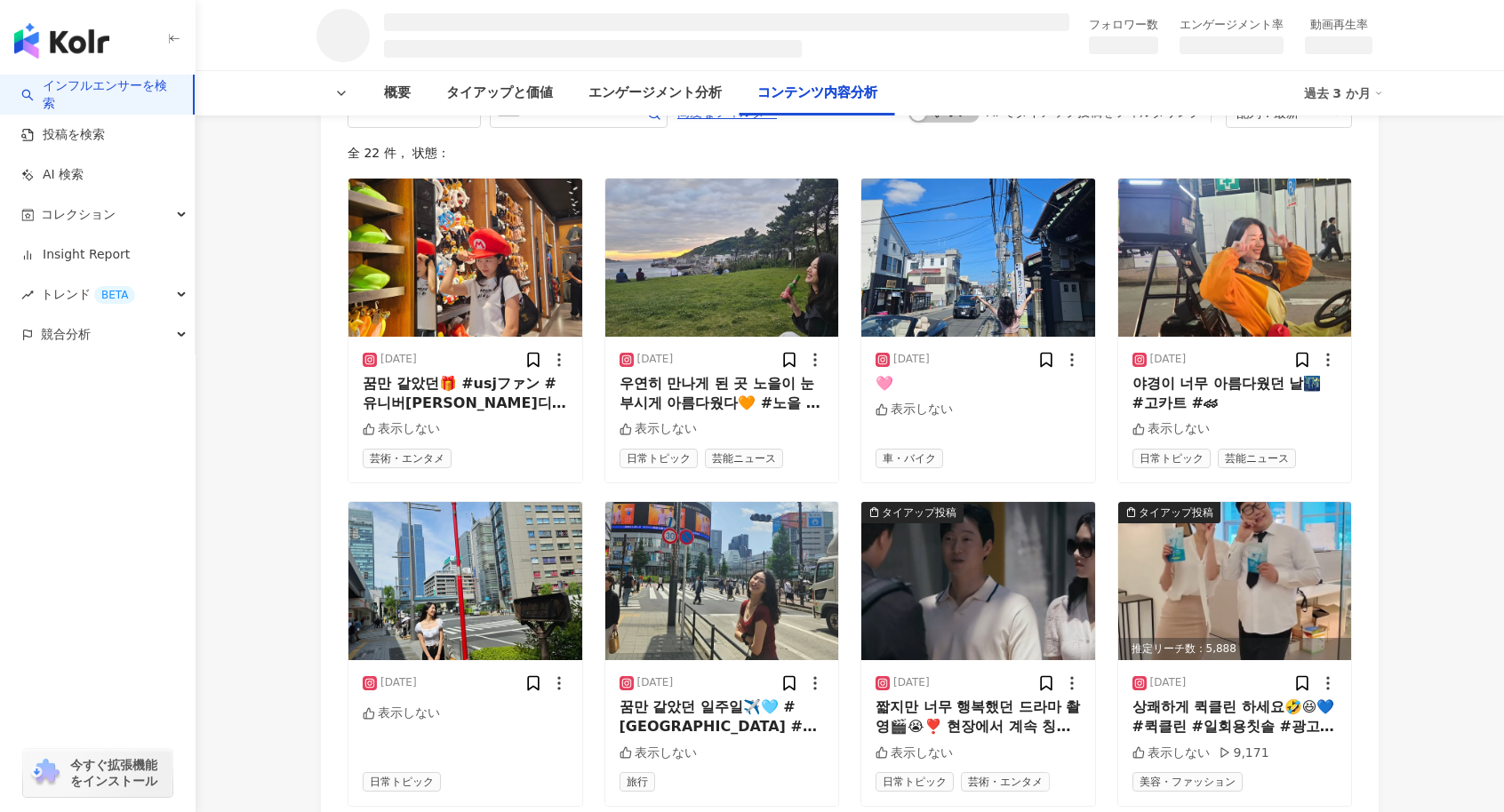
click at [529, 80] on div "コンテンツ" at bounding box center [849, 51] width 1058 height 58
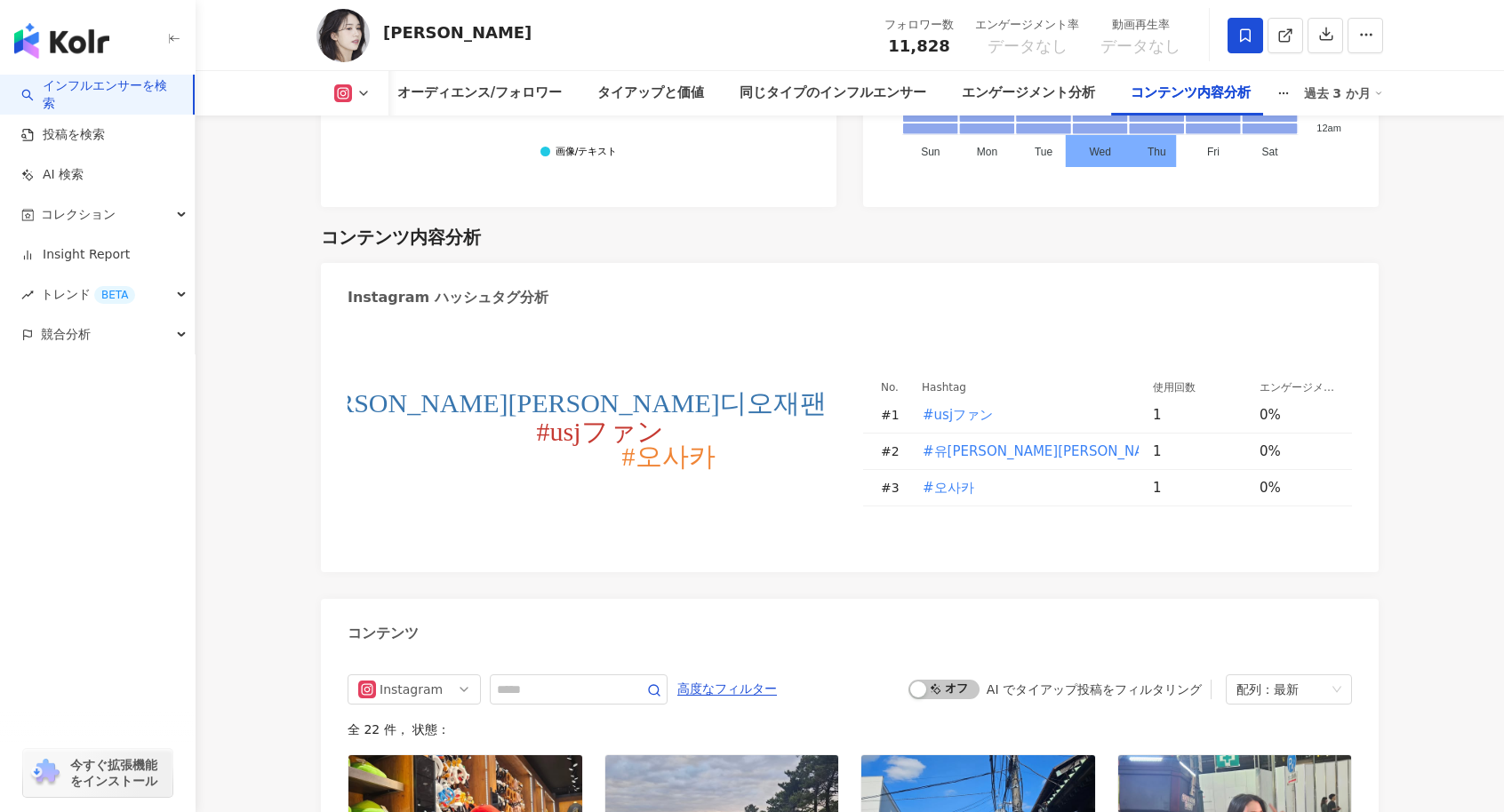
scroll to position [5053, 0]
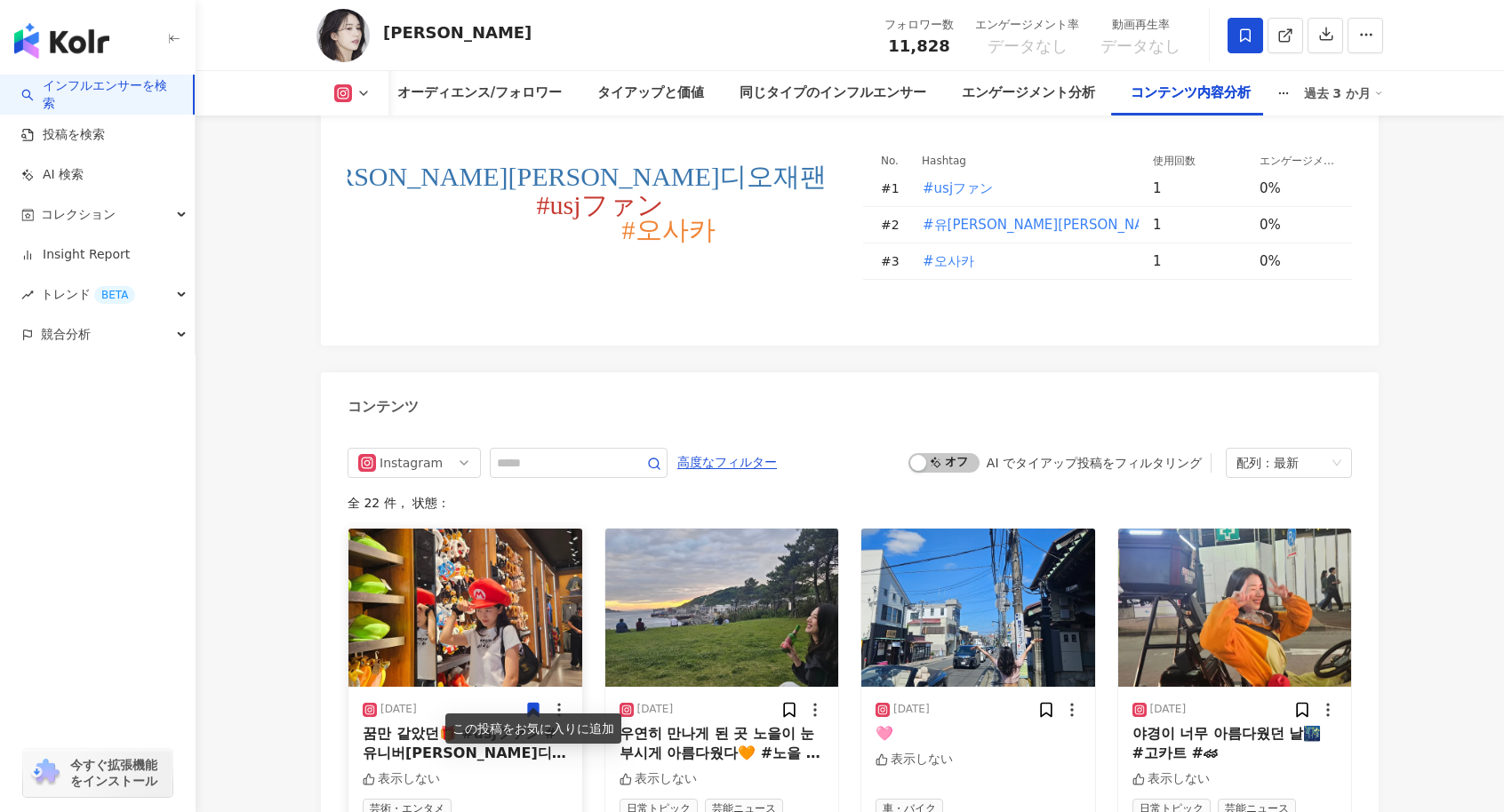
click at [533, 703] on icon at bounding box center [533, 709] width 10 height 13
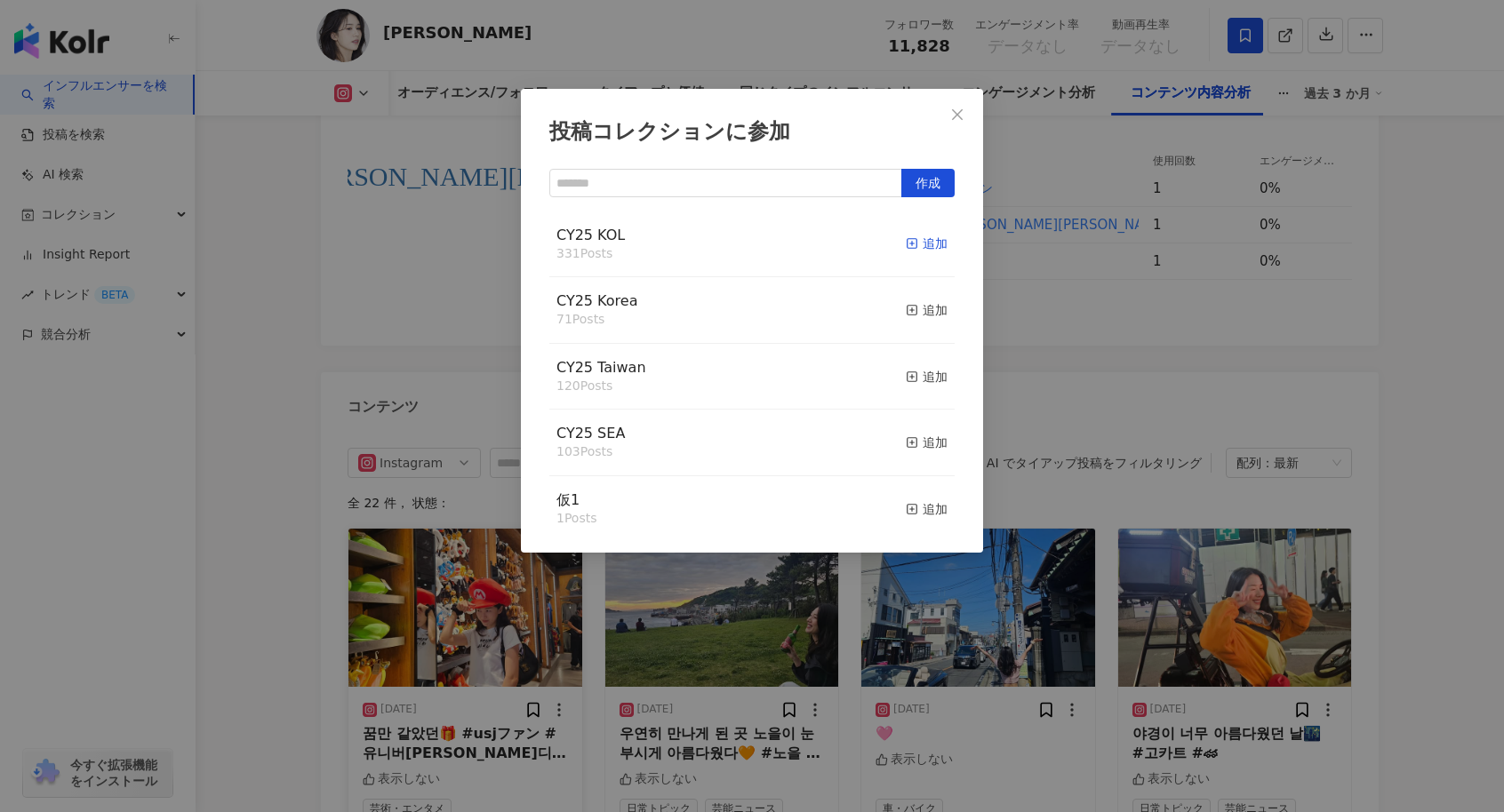
click at [922, 243] on div "追加" at bounding box center [927, 243] width 42 height 20
click at [921, 310] on div "追加" at bounding box center [927, 309] width 42 height 20
click at [961, 111] on icon "close" at bounding box center [957, 113] width 10 height 10
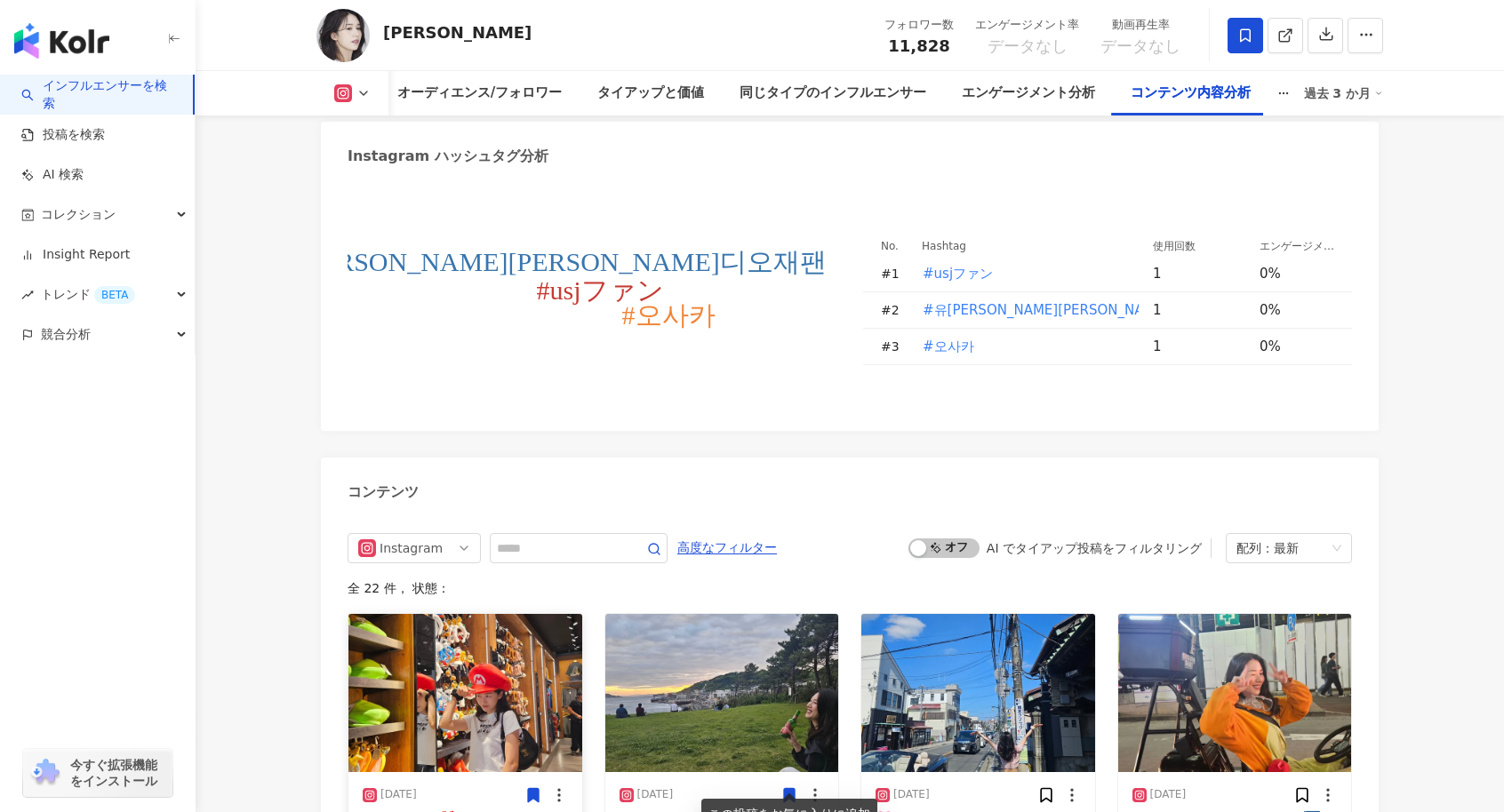
scroll to position [4964, 0]
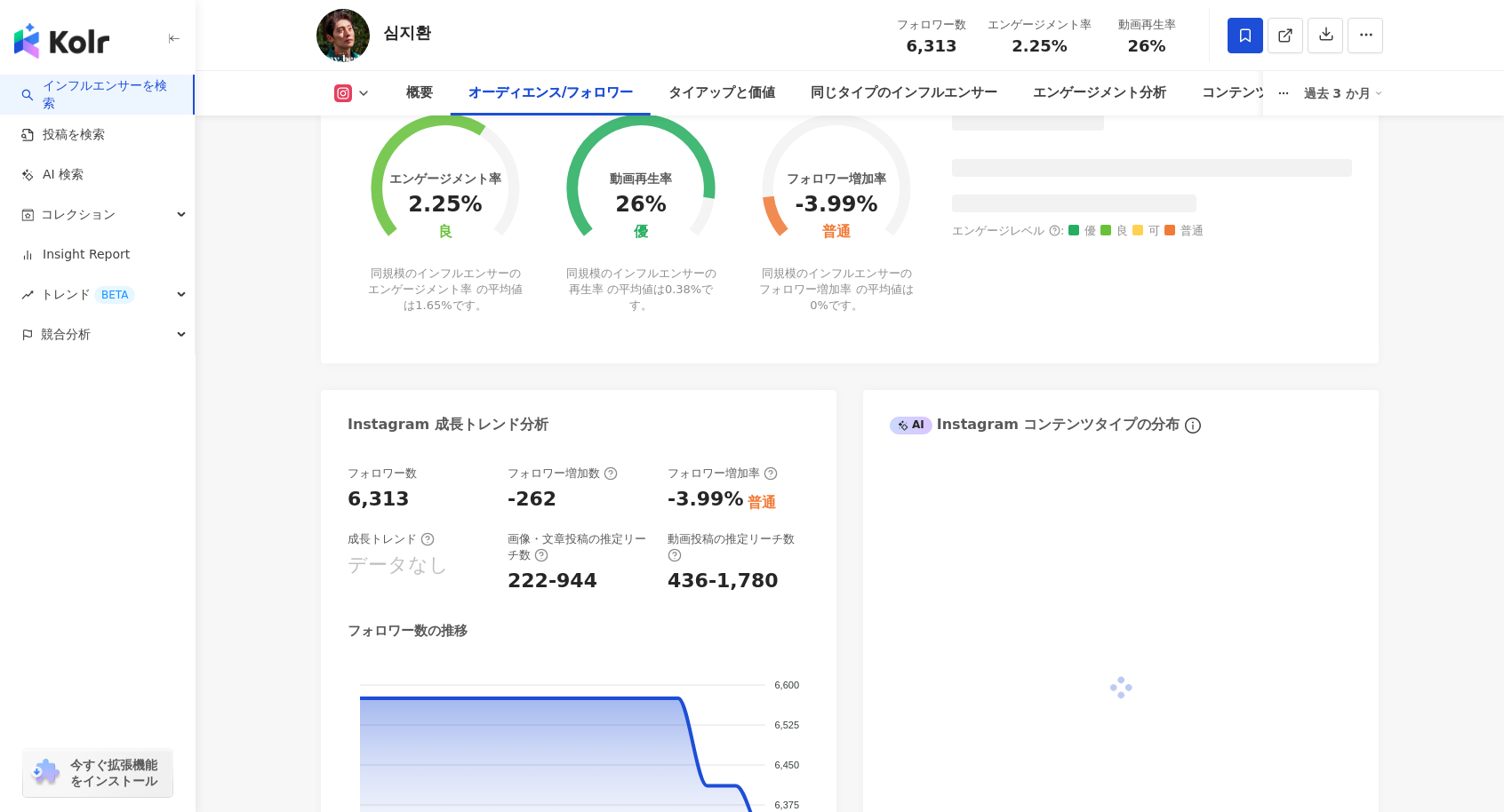
scroll to position [1616, 0]
